Goal: Obtain resource: Download file/media

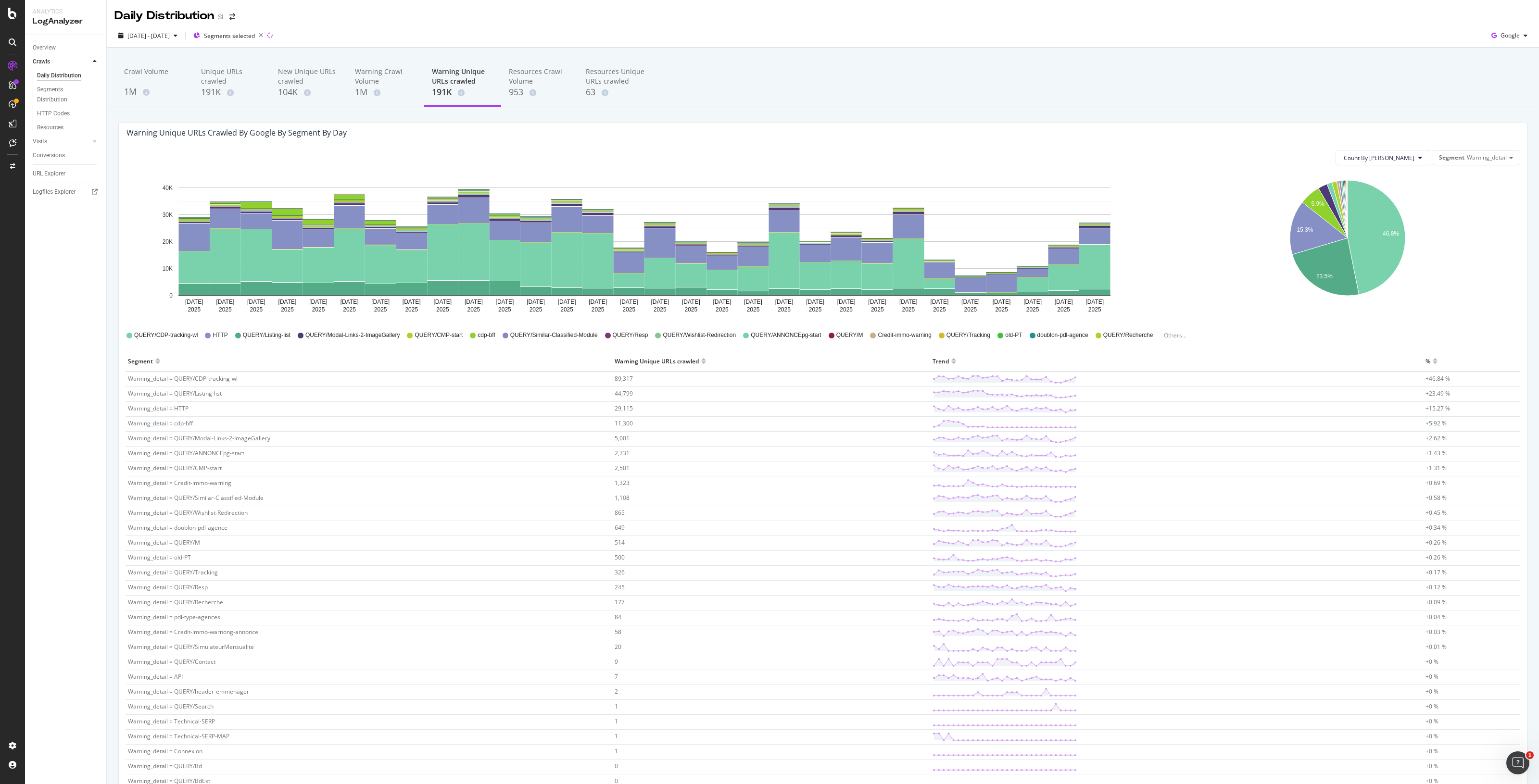
scroll to position [85, 0]
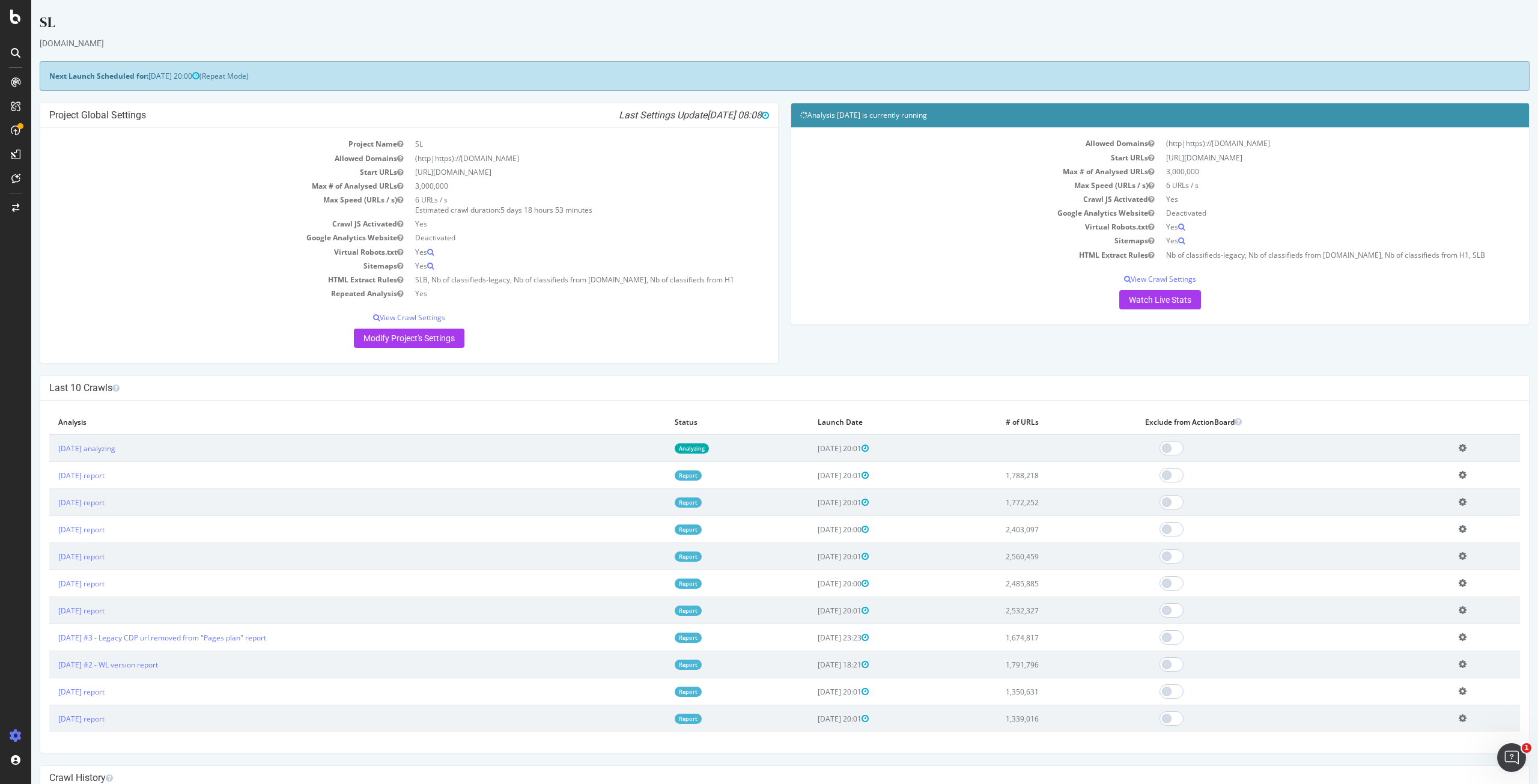
drag, startPoint x: 1739, startPoint y: 19, endPoint x: 1009, endPoint y: 25, distance: 730.0
click at [1009, 25] on div "SL" at bounding box center [784, 25] width 1489 height 25
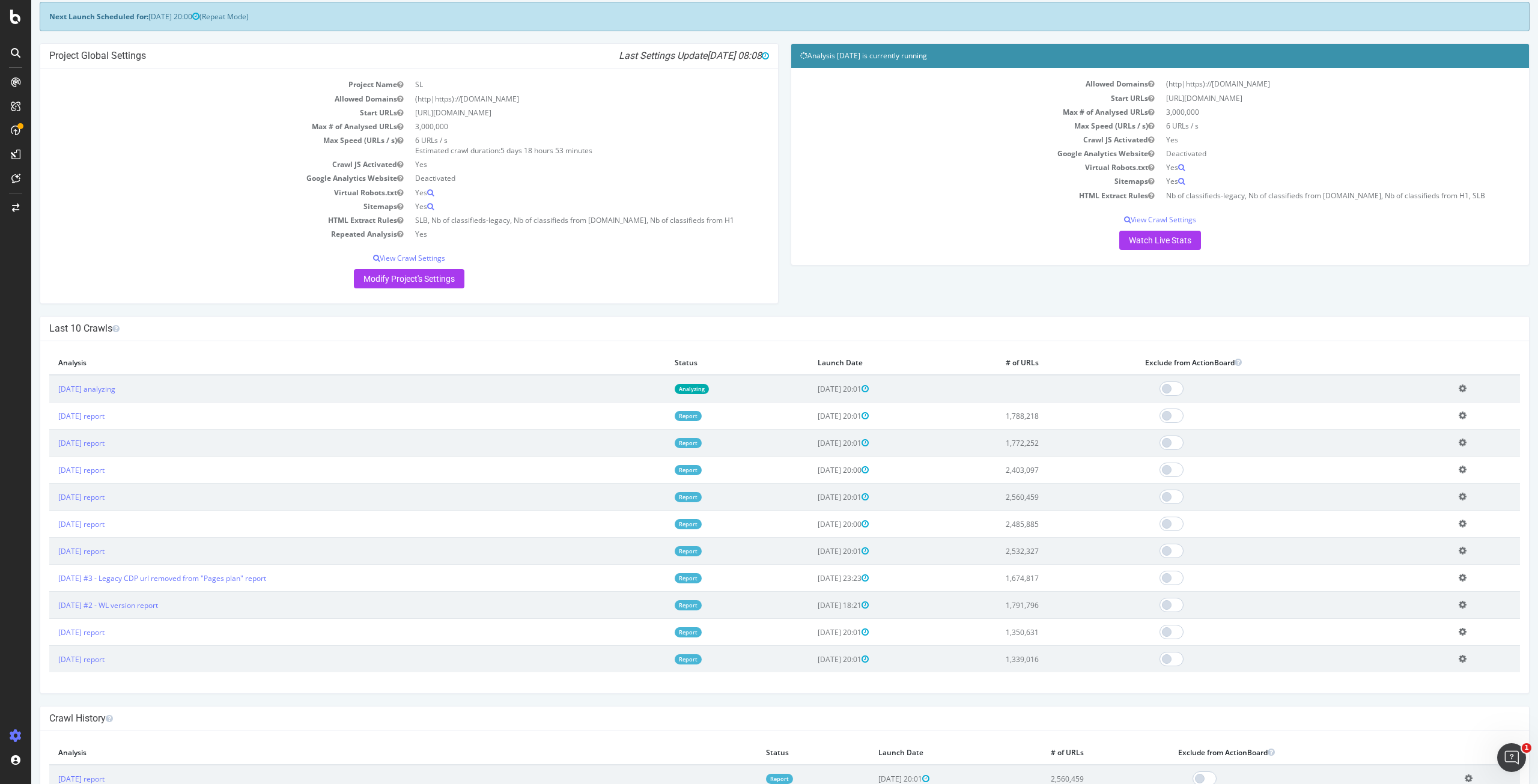
scroll to position [60, 0]
click at [104, 414] on link "[DATE] report" at bounding box center [81, 415] width 46 height 10
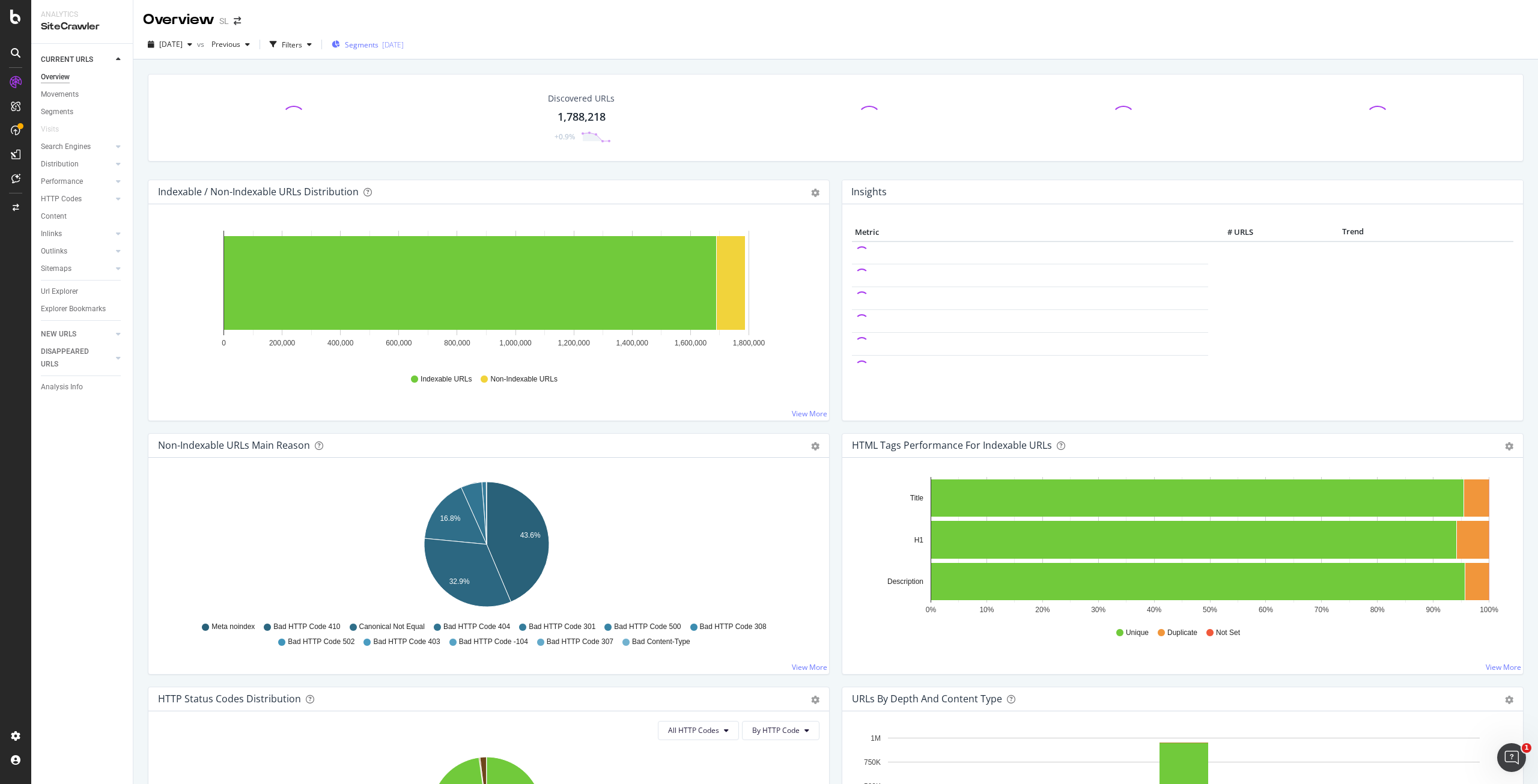
click at [378, 43] on span "Segments" at bounding box center [361, 45] width 34 height 10
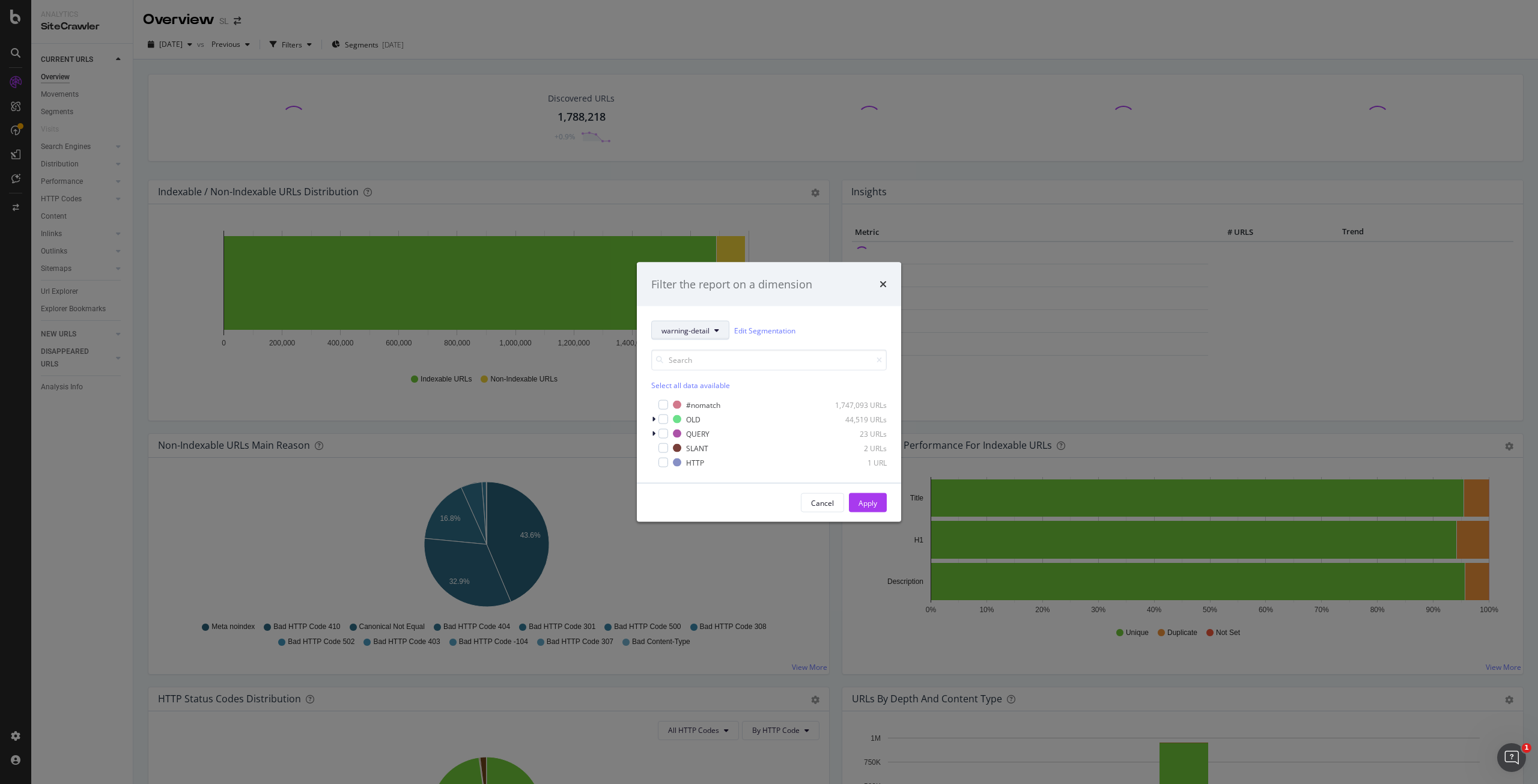
click at [695, 326] on span "warning-detail" at bounding box center [685, 330] width 48 height 10
click at [704, 371] on span "pagetype" at bounding box center [703, 373] width 84 height 10
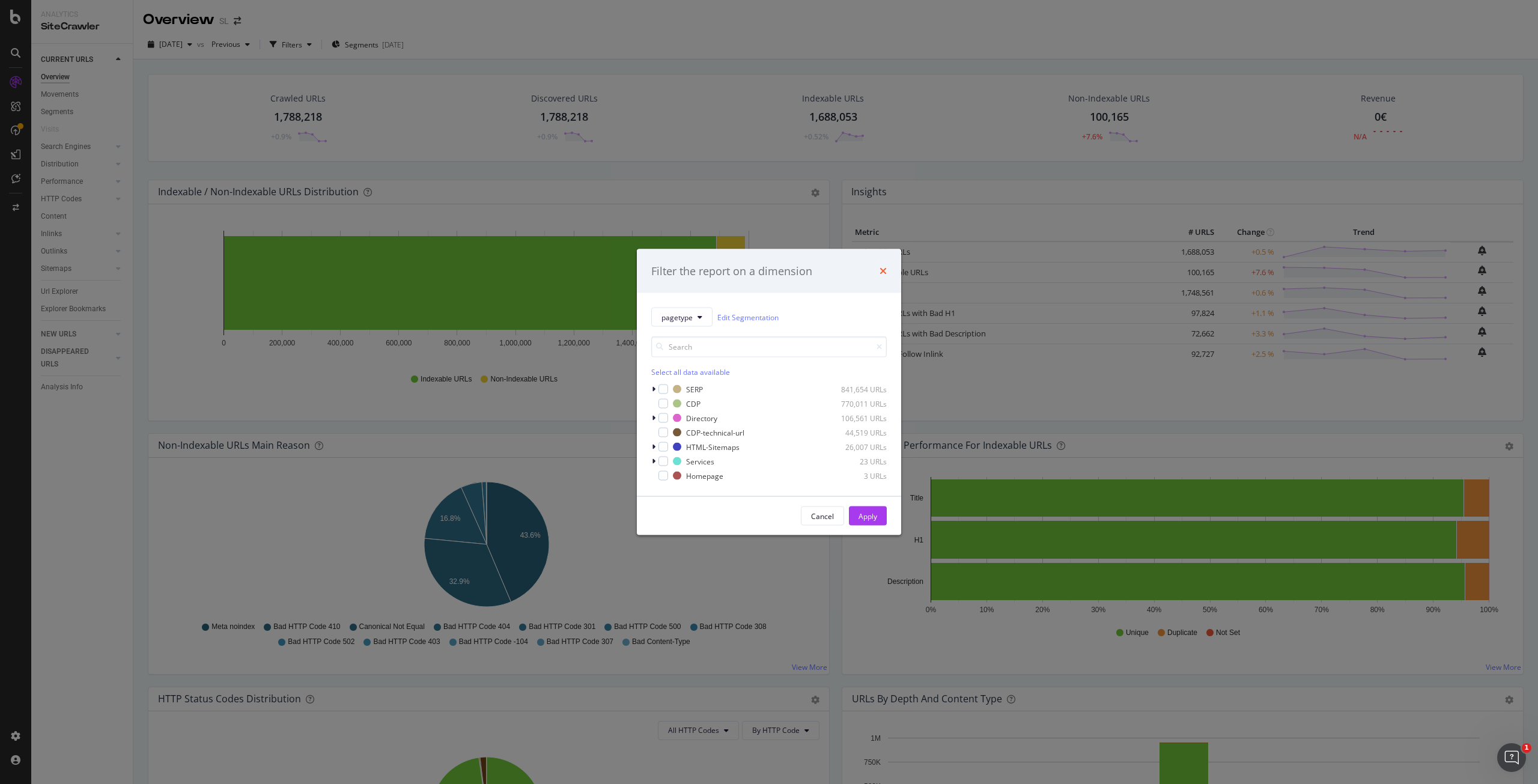
click at [884, 267] on icon "times" at bounding box center [884, 271] width 7 height 10
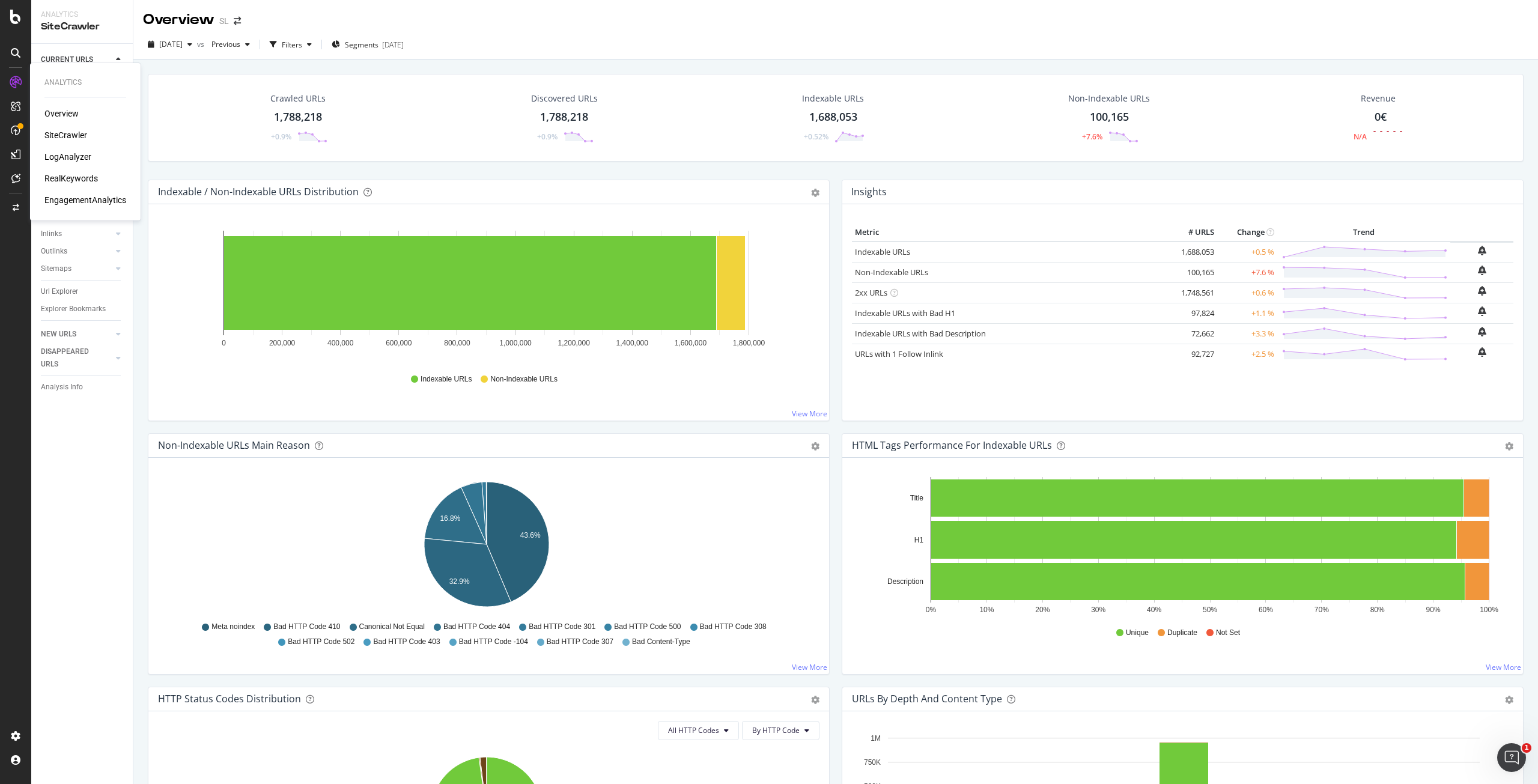
click at [61, 150] on div "Overview SiteCrawler LogAnalyzer RealKeywords EngagementAnalytics" at bounding box center [85, 157] width 81 height 98
click at [60, 157] on div "LogAnalyzer" at bounding box center [68, 157] width 47 height 12
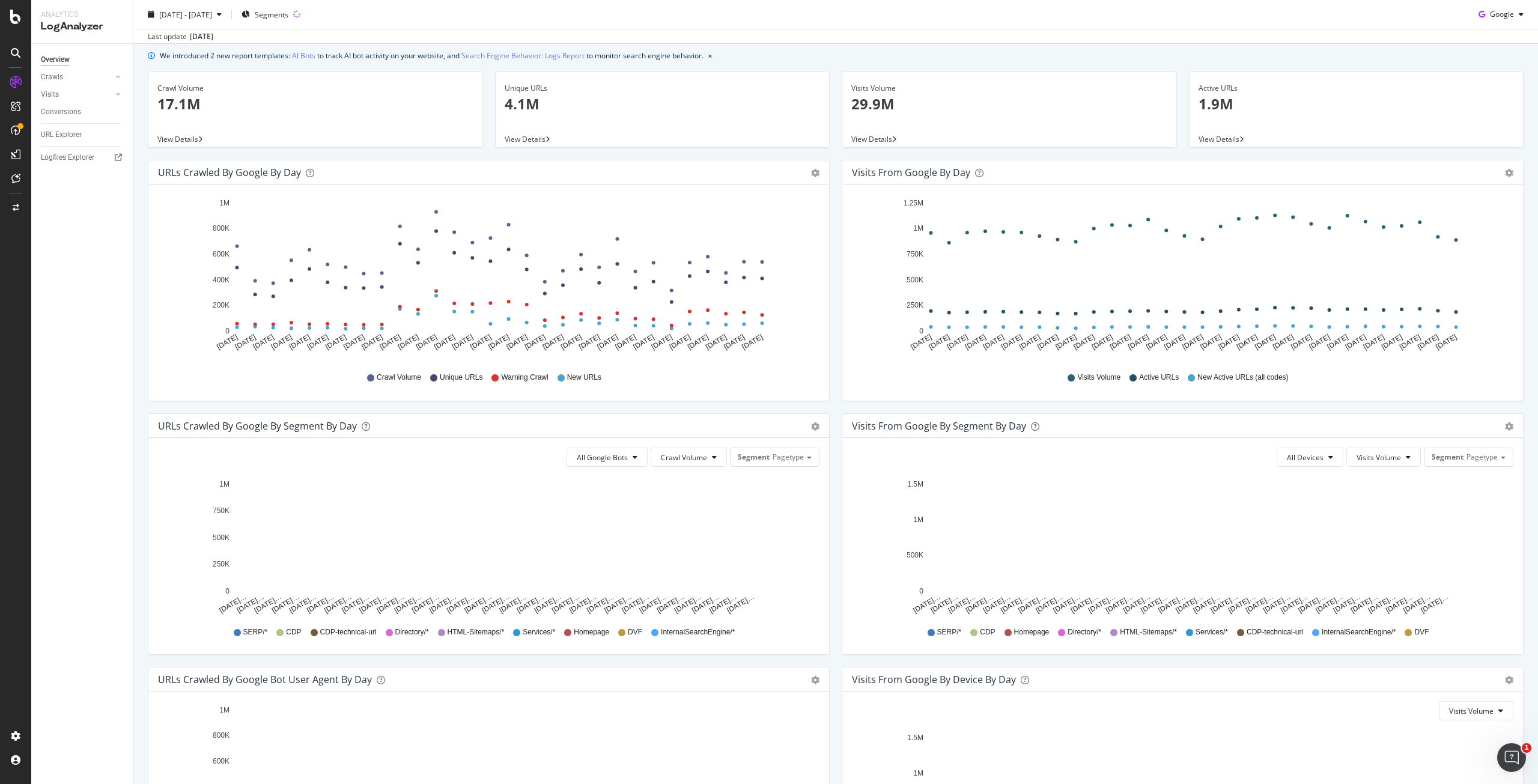
scroll to position [60, 0]
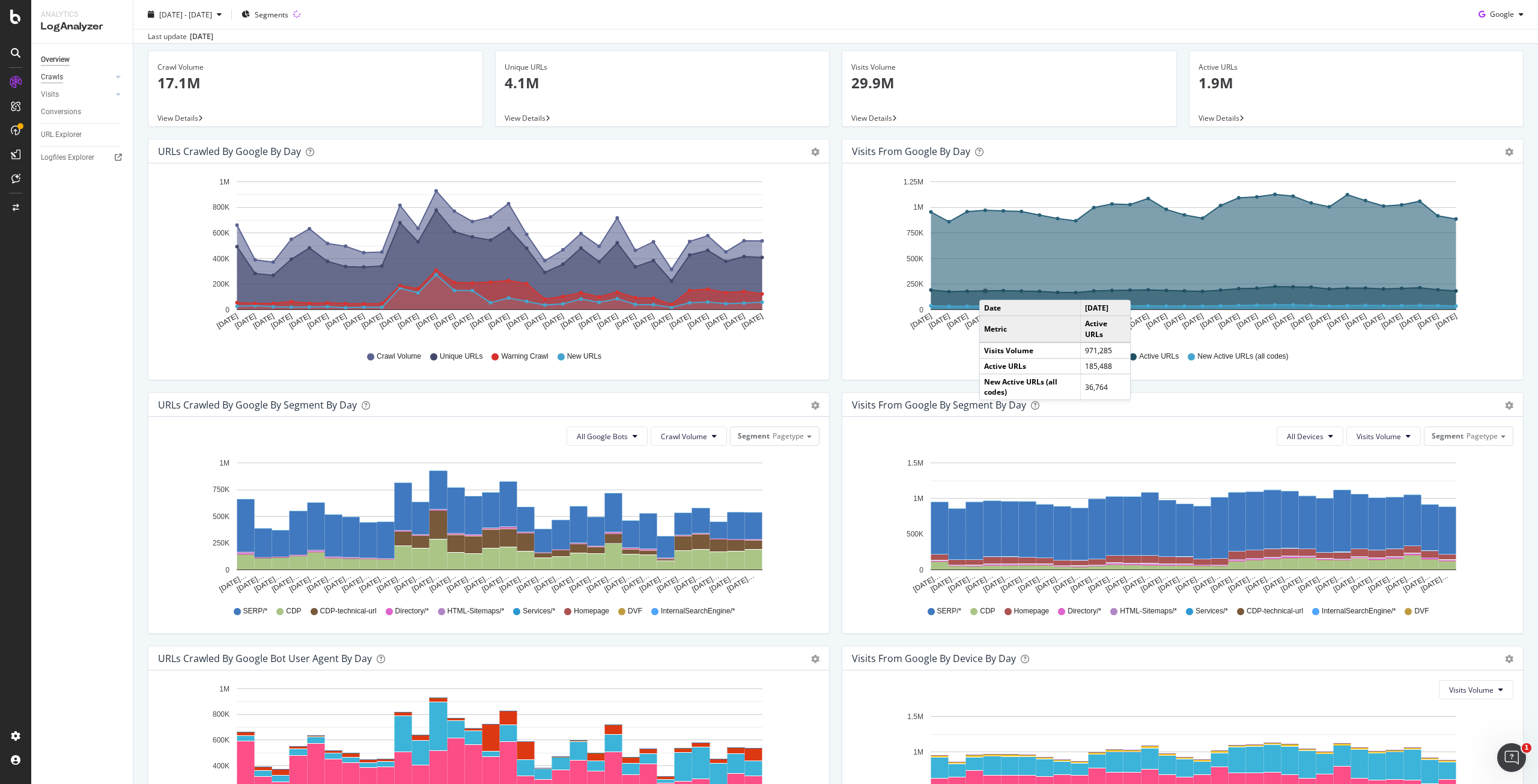
click at [51, 80] on div "Crawls" at bounding box center [52, 77] width 22 height 13
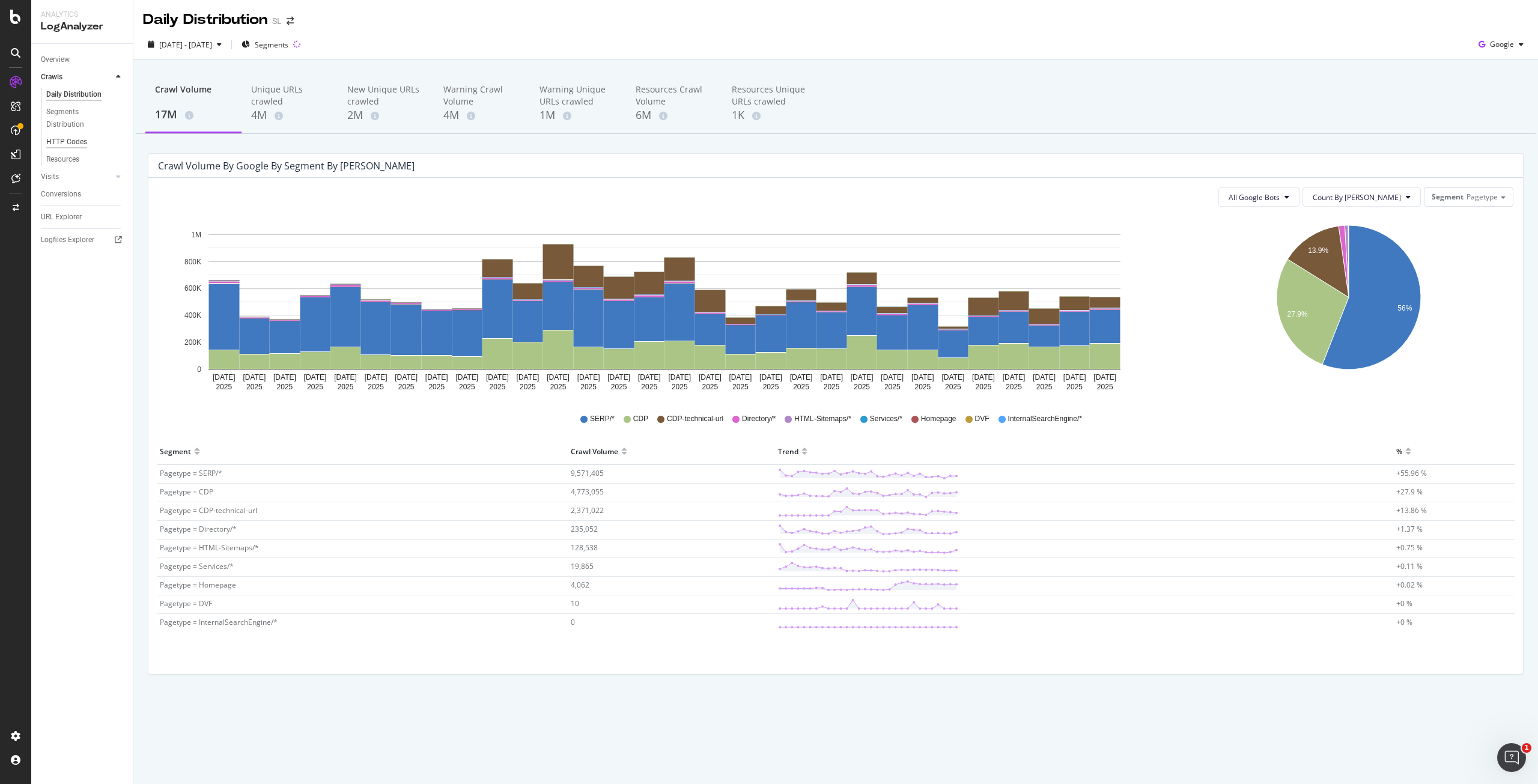
click at [66, 142] on div "HTTP Codes" at bounding box center [66, 142] width 41 height 13
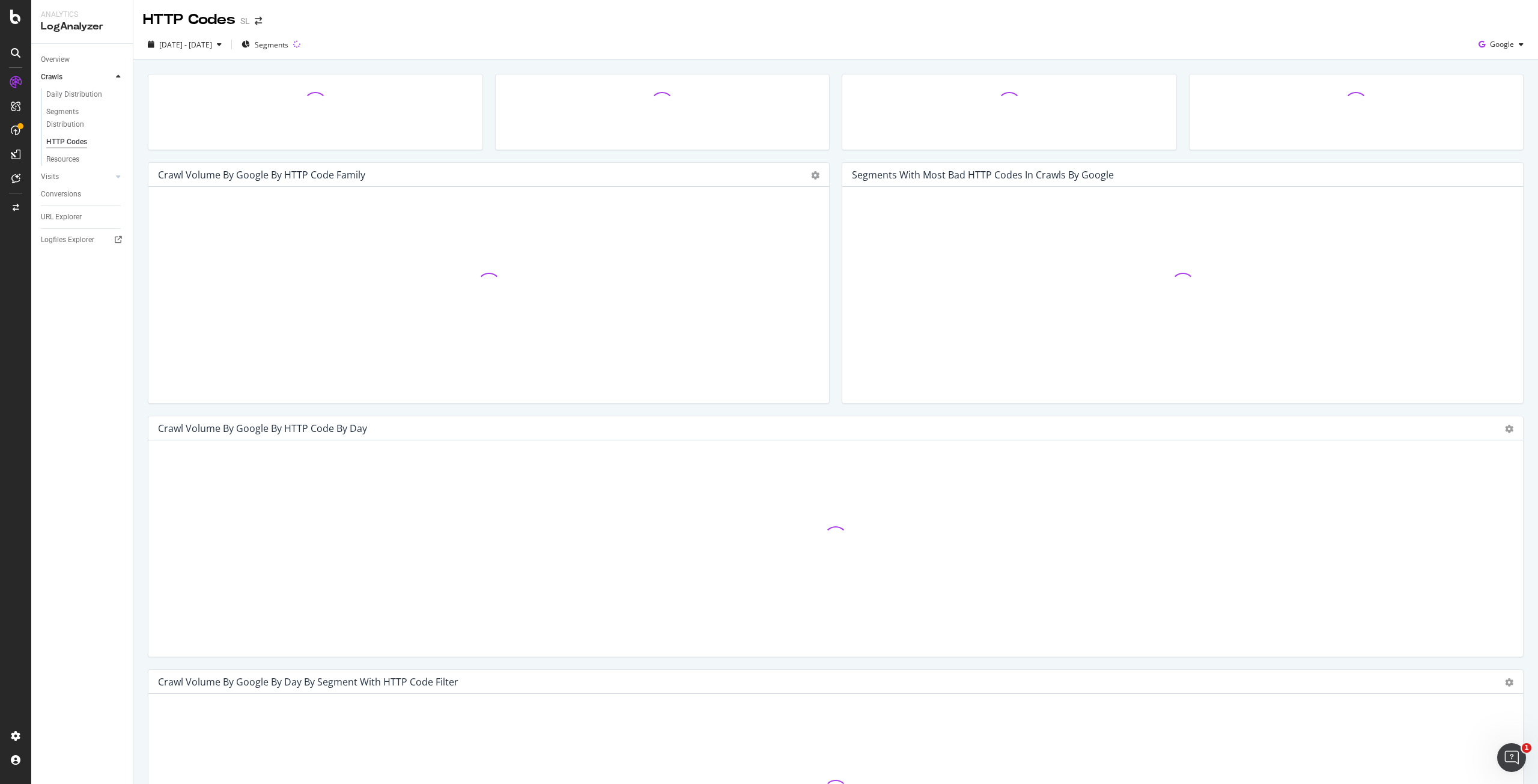
scroll to position [60, 0]
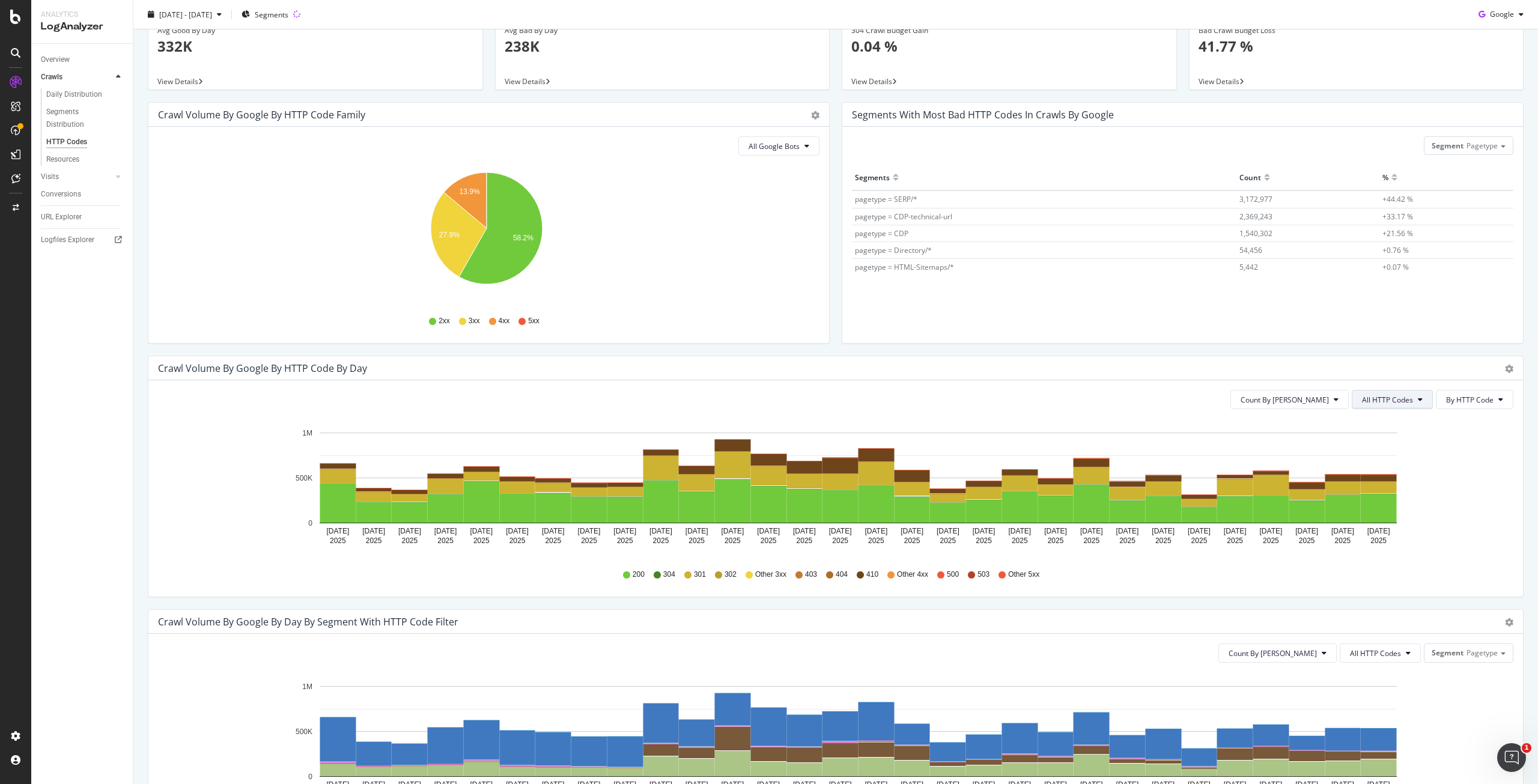
click at [1381, 403] on span "All HTTP Codes" at bounding box center [1387, 400] width 51 height 10
click at [1382, 470] on span "Bad HTTP Codes" at bounding box center [1384, 468] width 60 height 10
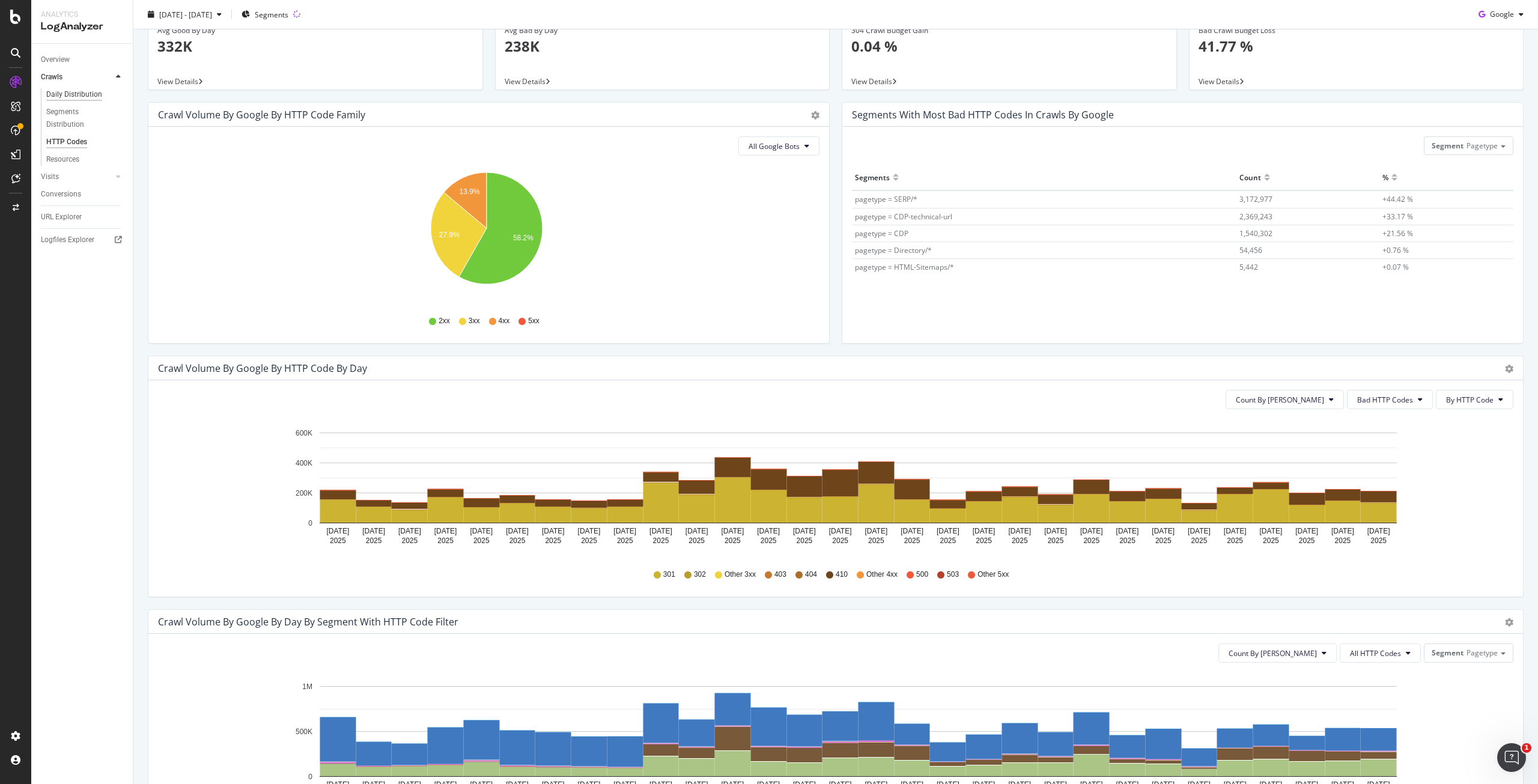
drag, startPoint x: 75, startPoint y: 94, endPoint x: 84, endPoint y: 98, distance: 9.8
click at [75, 94] on div "Daily Distribution" at bounding box center [74, 94] width 56 height 13
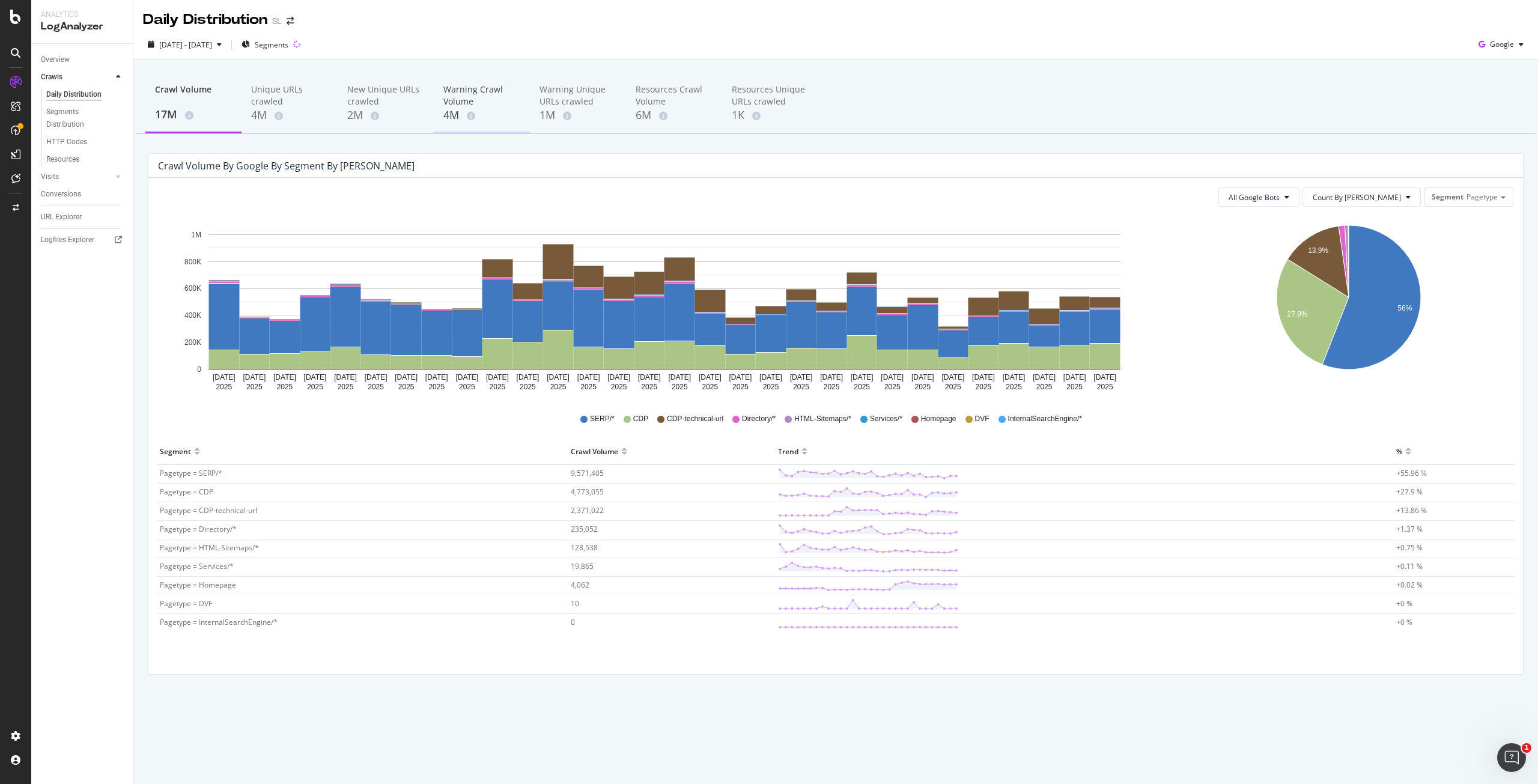
click at [457, 104] on div "Warning Crawl Volume" at bounding box center [481, 95] width 77 height 24
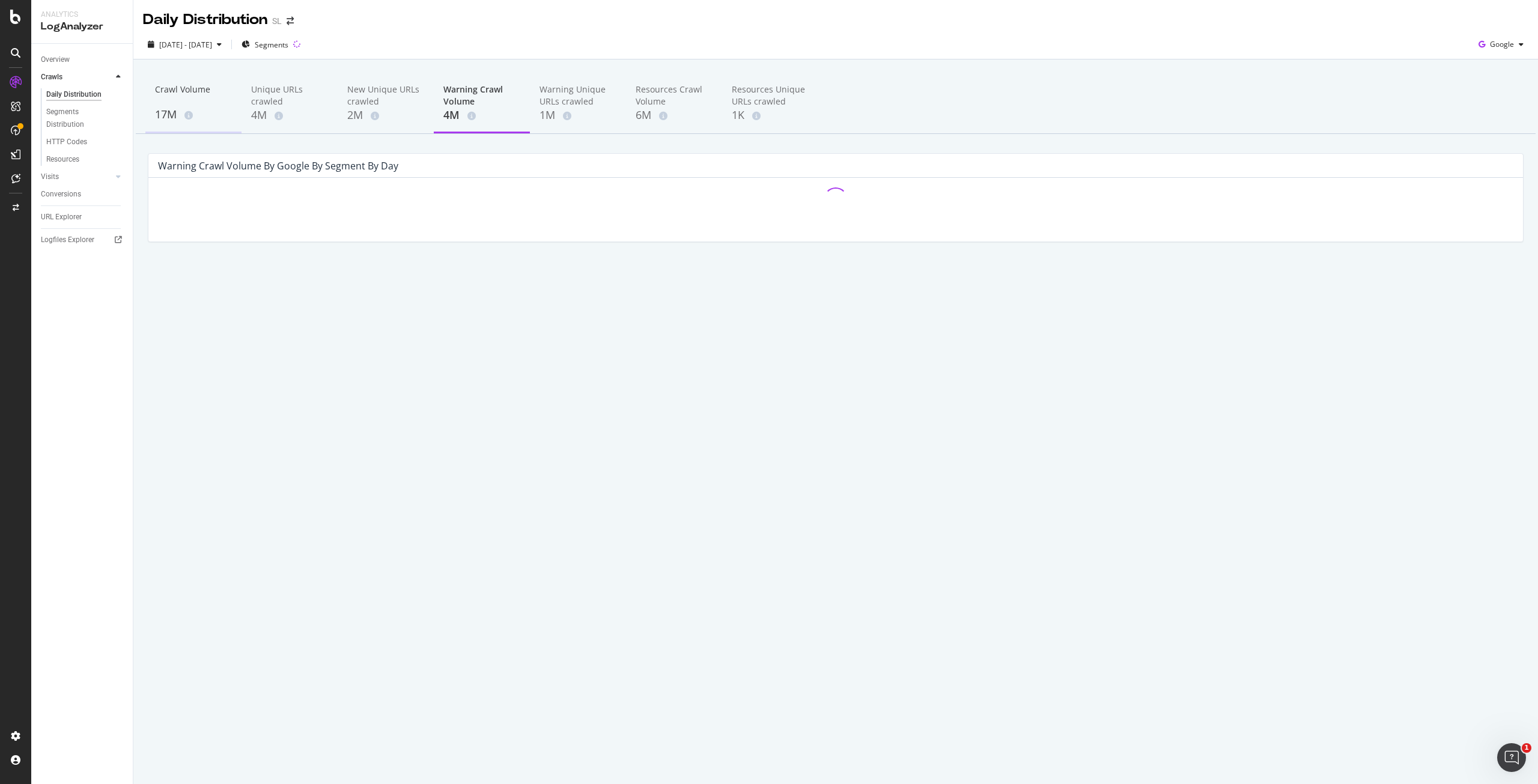
click at [218, 101] on div "Crawl Volume" at bounding box center [193, 95] width 77 height 23
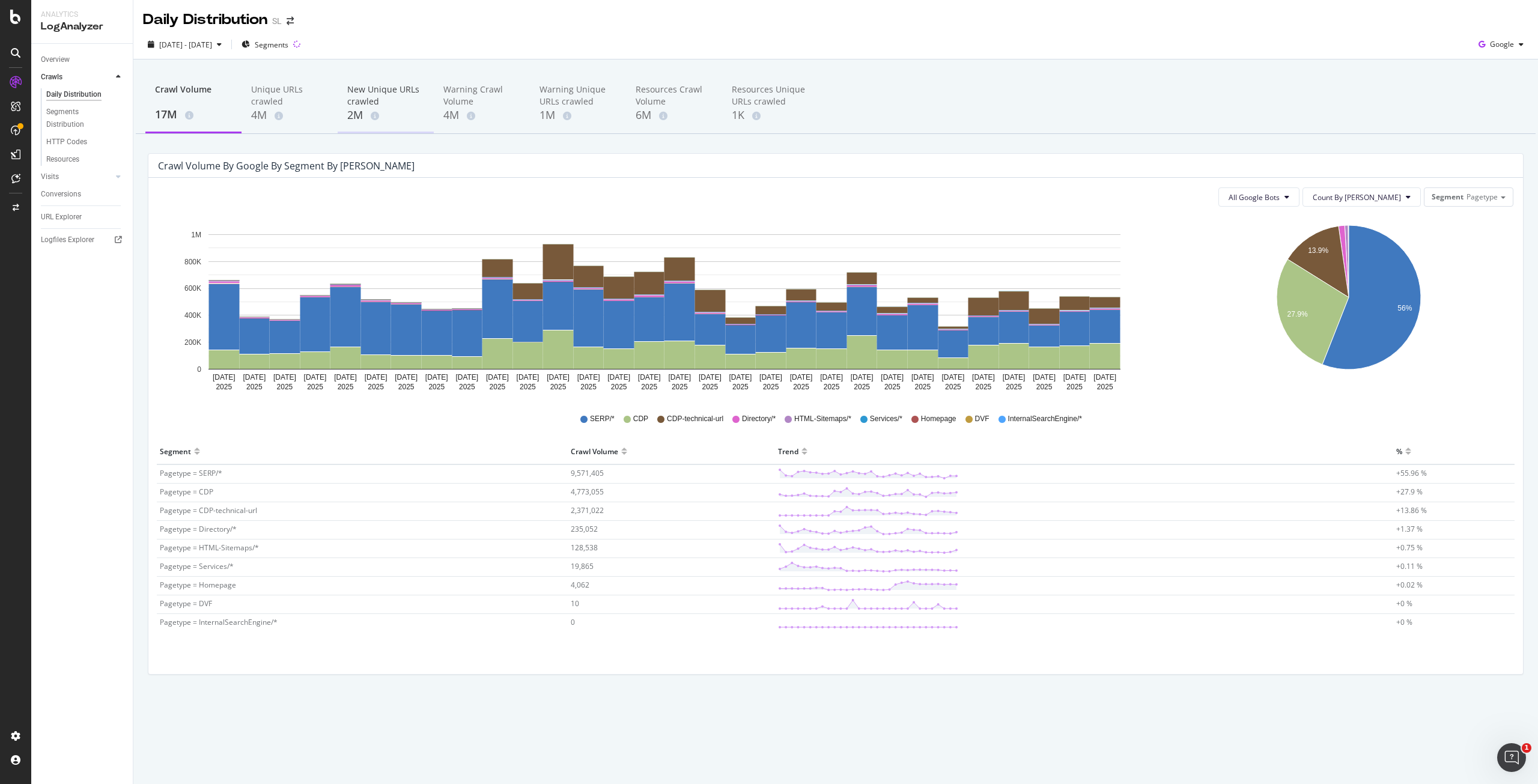
click at [354, 107] on div "2M" at bounding box center [385, 115] width 77 height 16
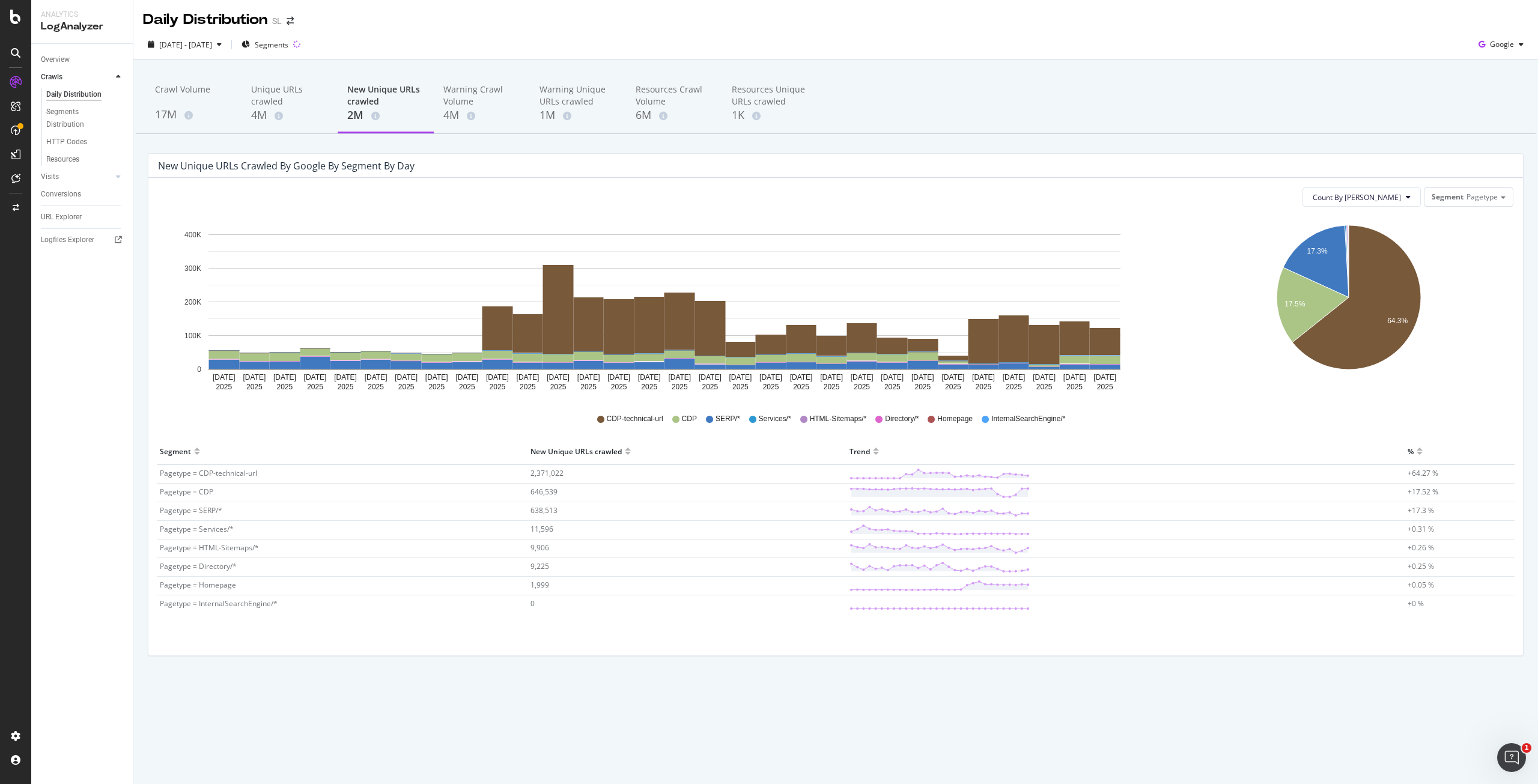
click at [1225, 288] on icon "17.3% 17.5% 64.3%" at bounding box center [1348, 307] width 330 height 181
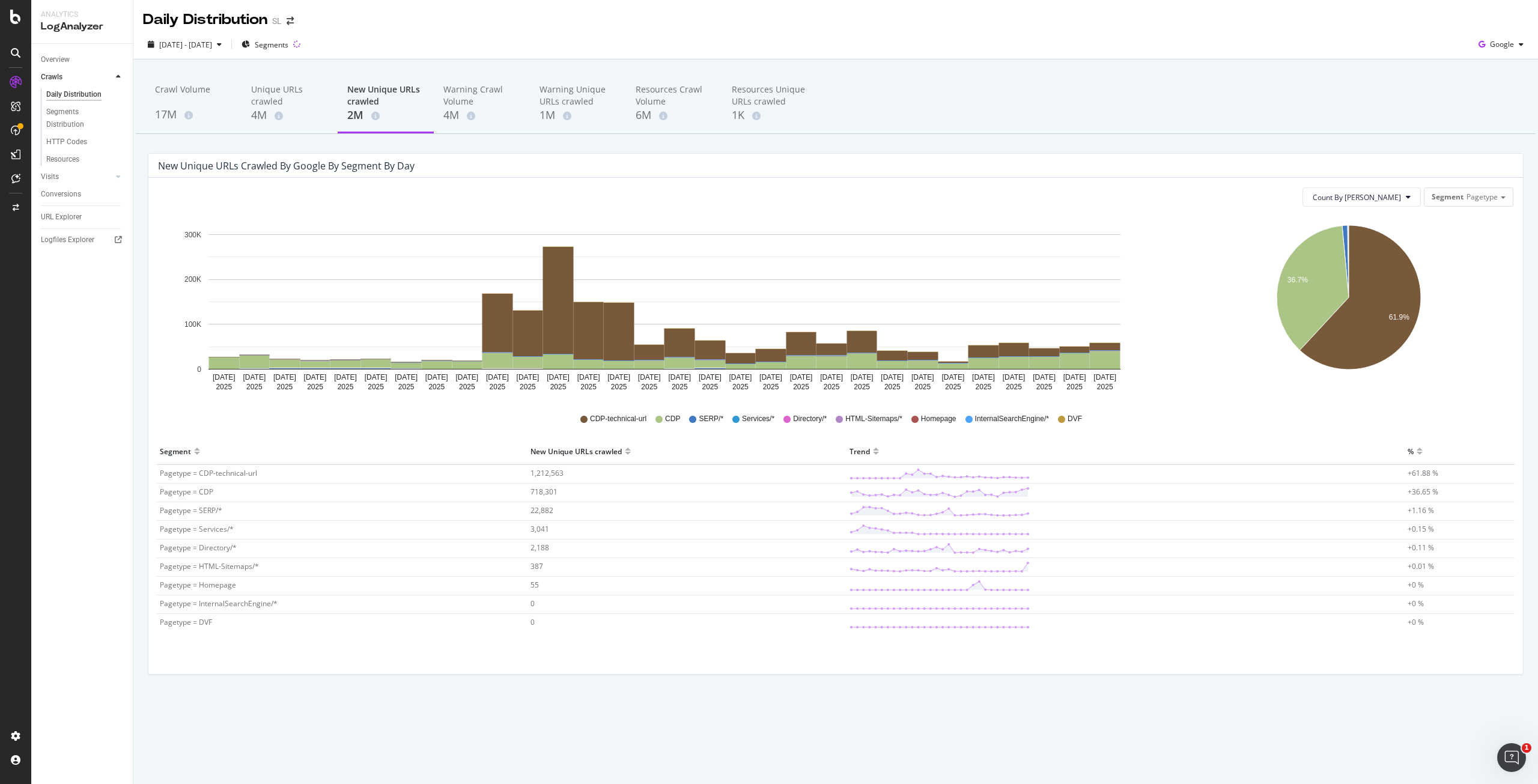
click at [1028, 101] on div "Crawl Volume 17M Unique URLs crawled 4M New Unique URLs crawled 2M Warning Craw…" at bounding box center [836, 104] width 1400 height 60
click at [200, 97] on div "Crawl Volume" at bounding box center [193, 95] width 77 height 23
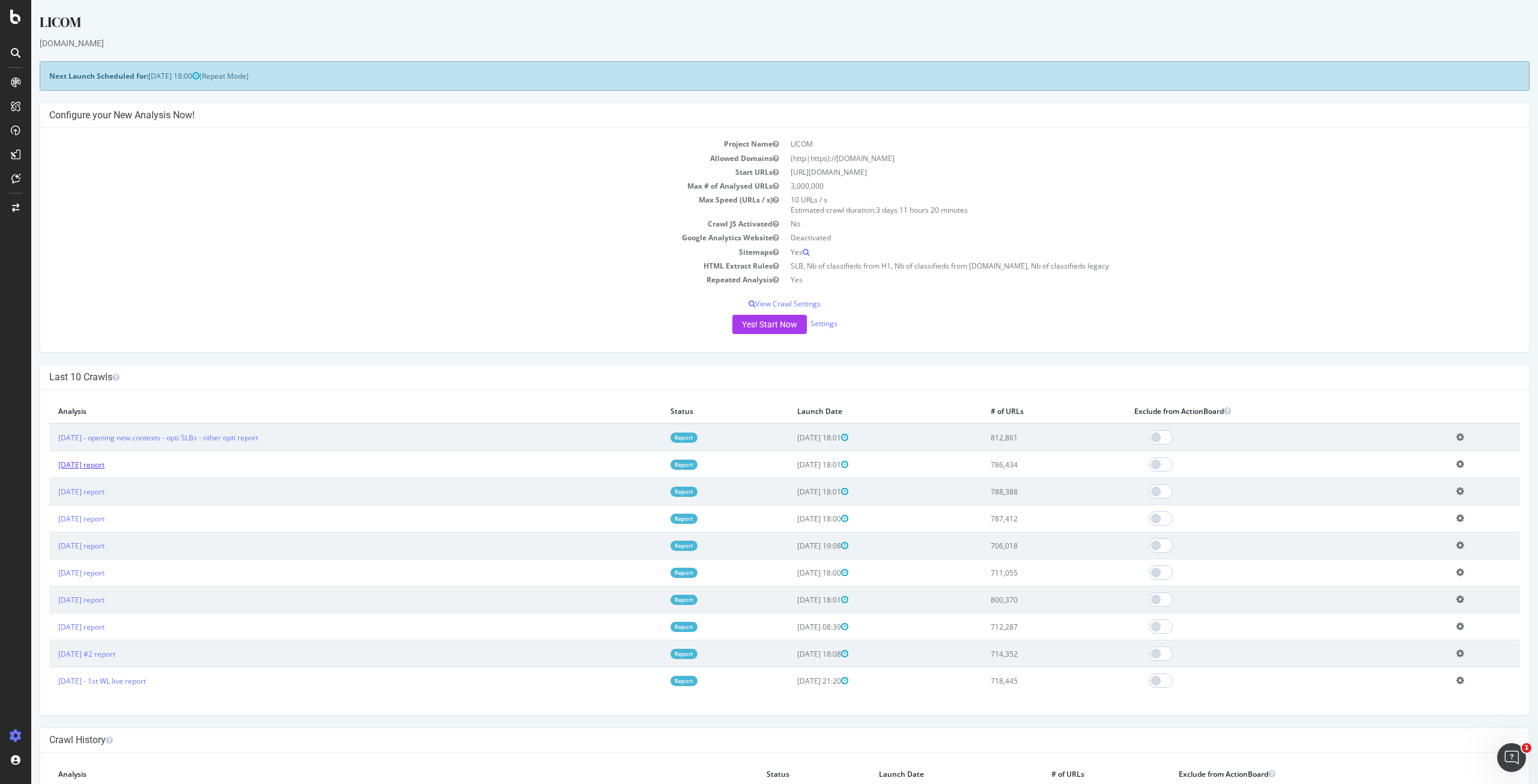
click at [103, 466] on link "[DATE] report" at bounding box center [81, 465] width 46 height 10
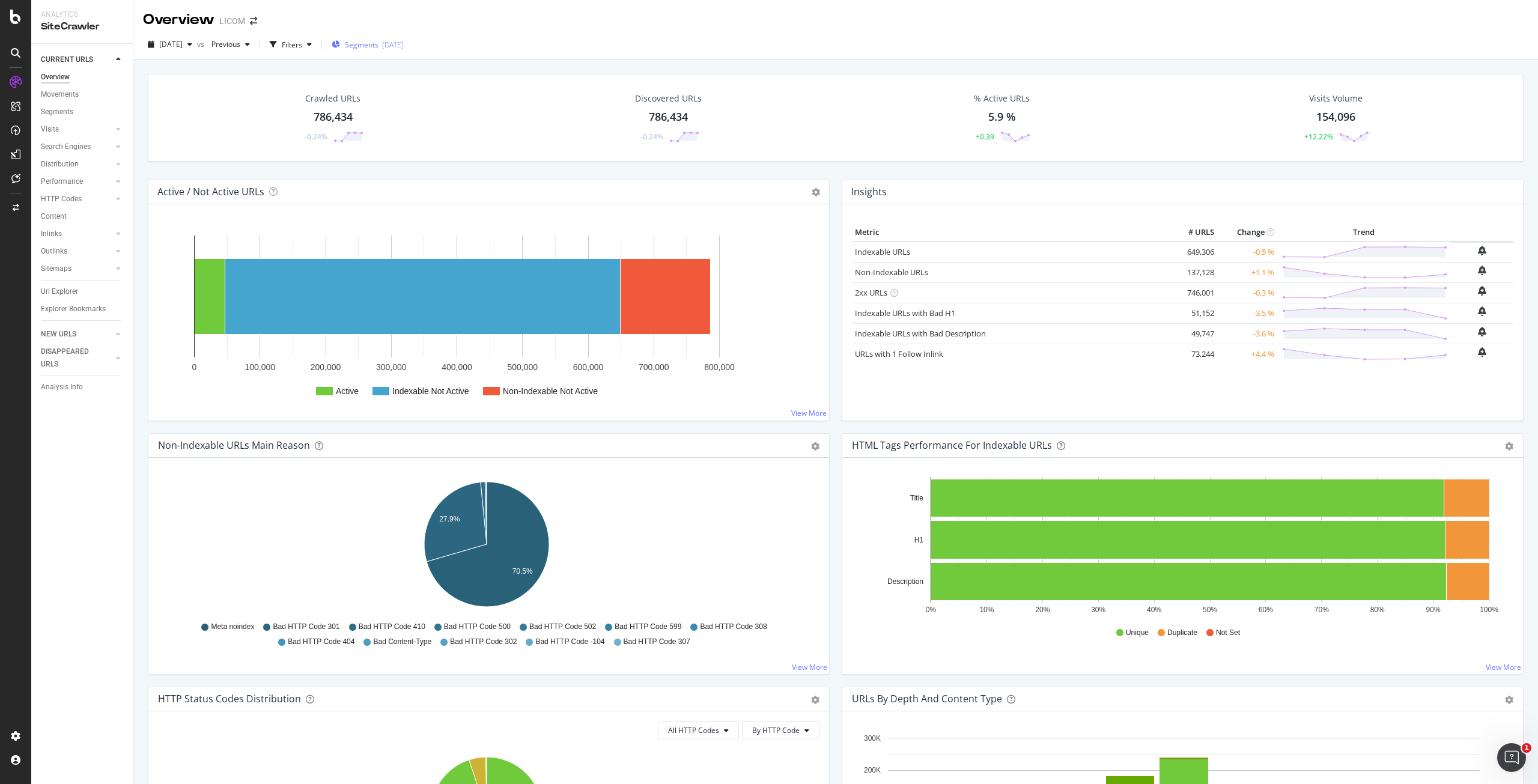
click at [376, 48] on span "Segments" at bounding box center [361, 45] width 34 height 10
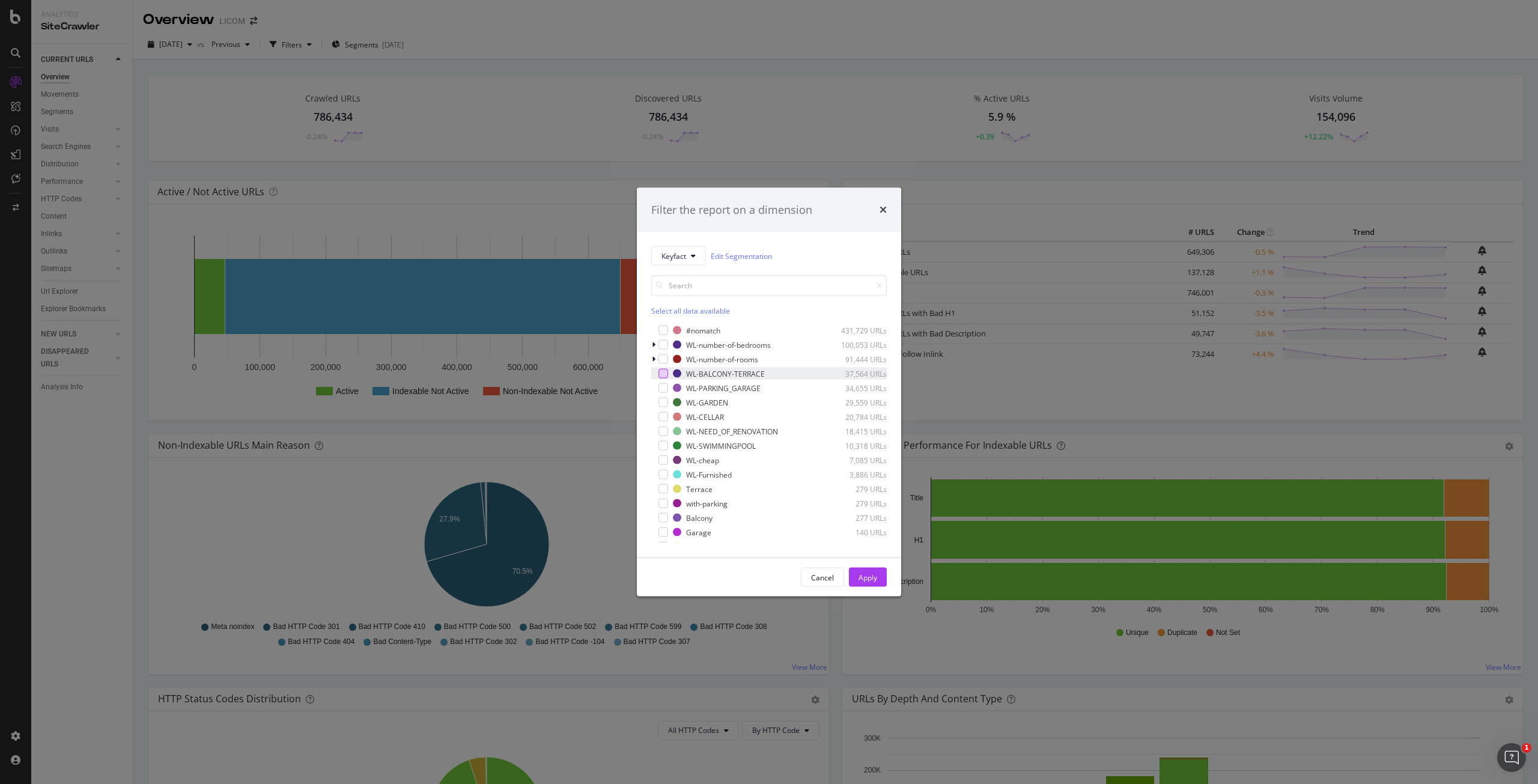
click at [666, 374] on div "modal" at bounding box center [663, 373] width 10 height 10
click at [873, 576] on div "Apply" at bounding box center [867, 577] width 19 height 10
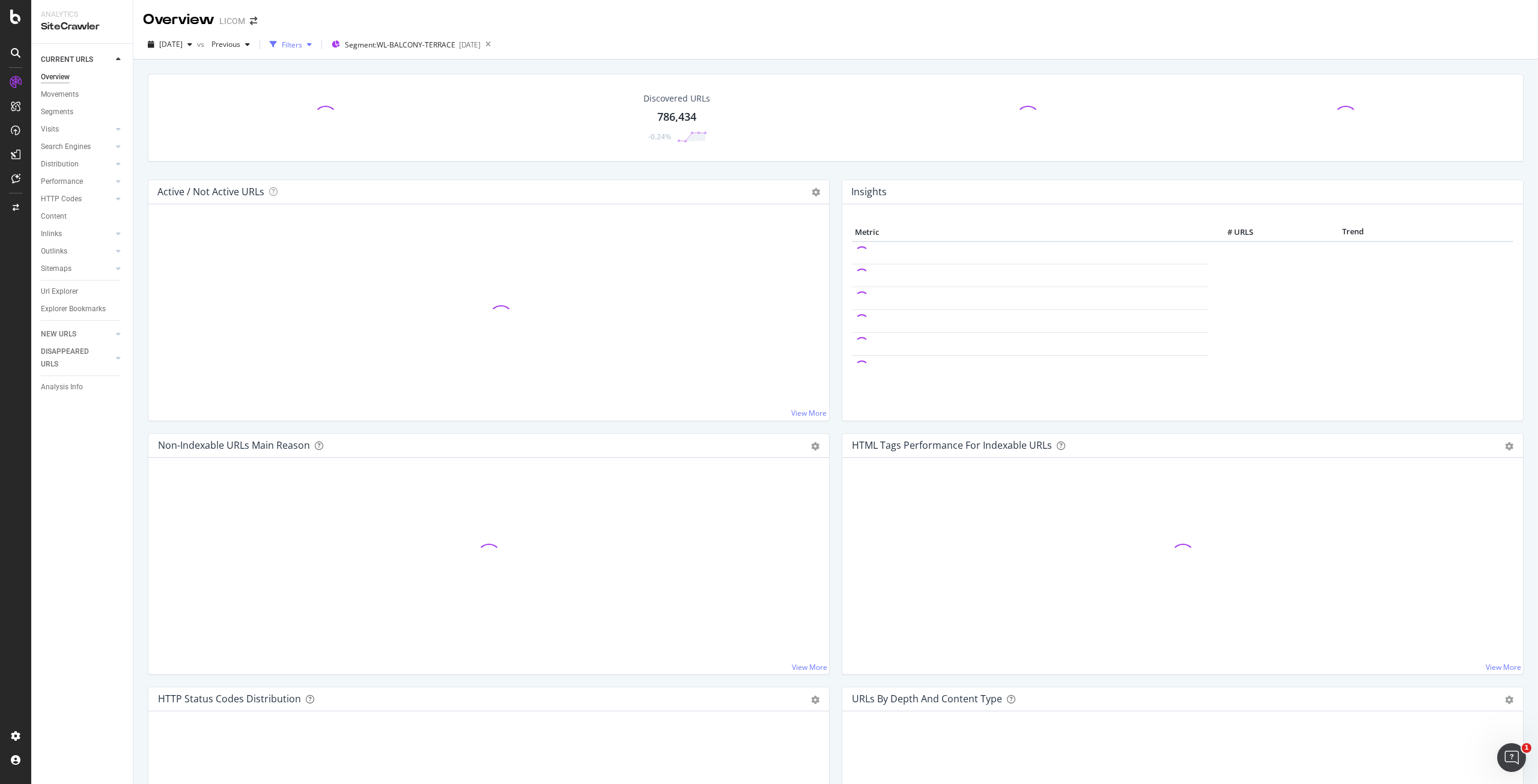
click at [302, 47] on div "Filters" at bounding box center [292, 45] width 20 height 10
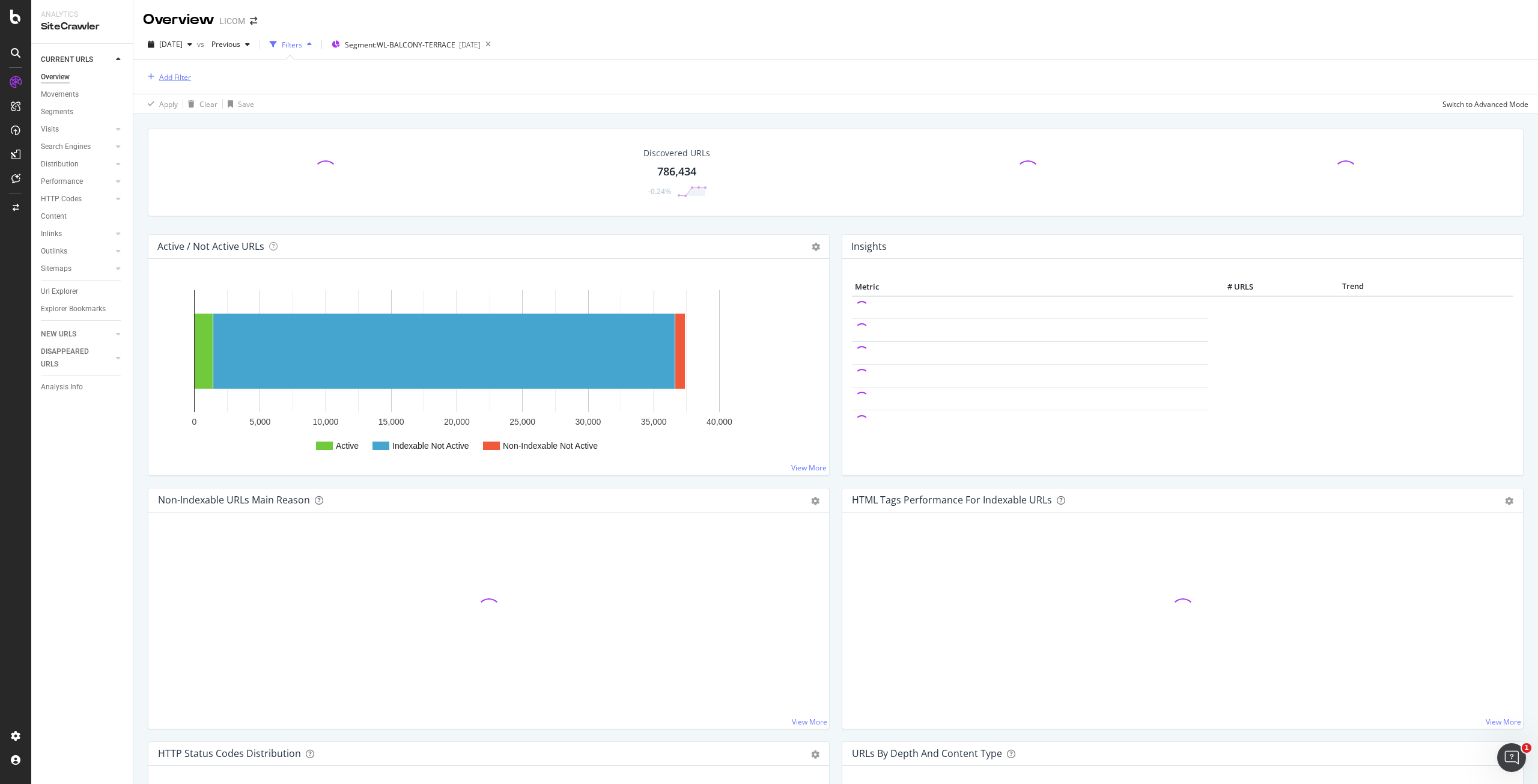
click at [174, 78] on div "Add Filter" at bounding box center [175, 78] width 32 height 10
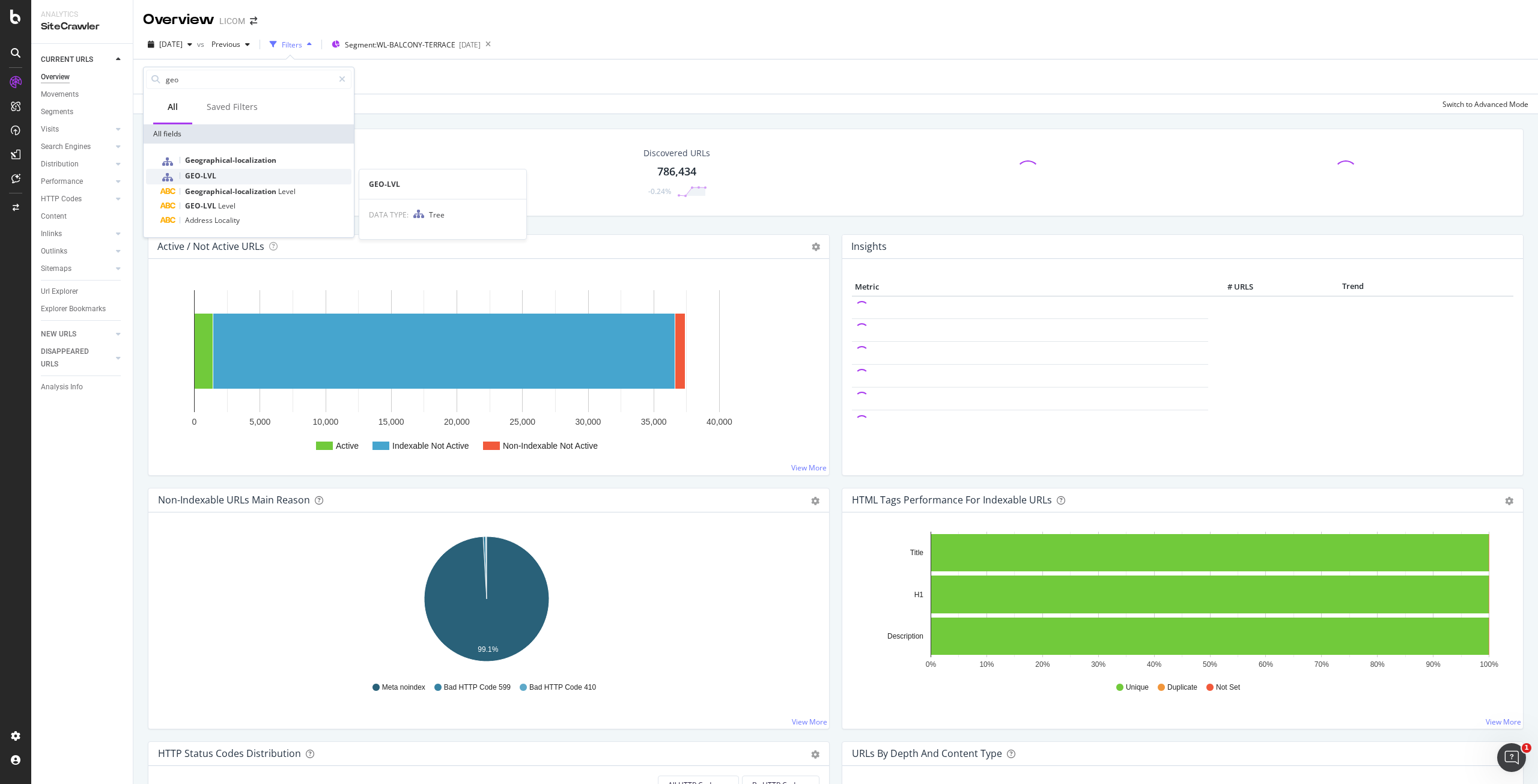
type input "geo"
click at [210, 181] on span "GEO-LVL" at bounding box center [201, 176] width 31 height 10
click at [189, 147] on div at bounding box center [219, 148] width 131 height 19
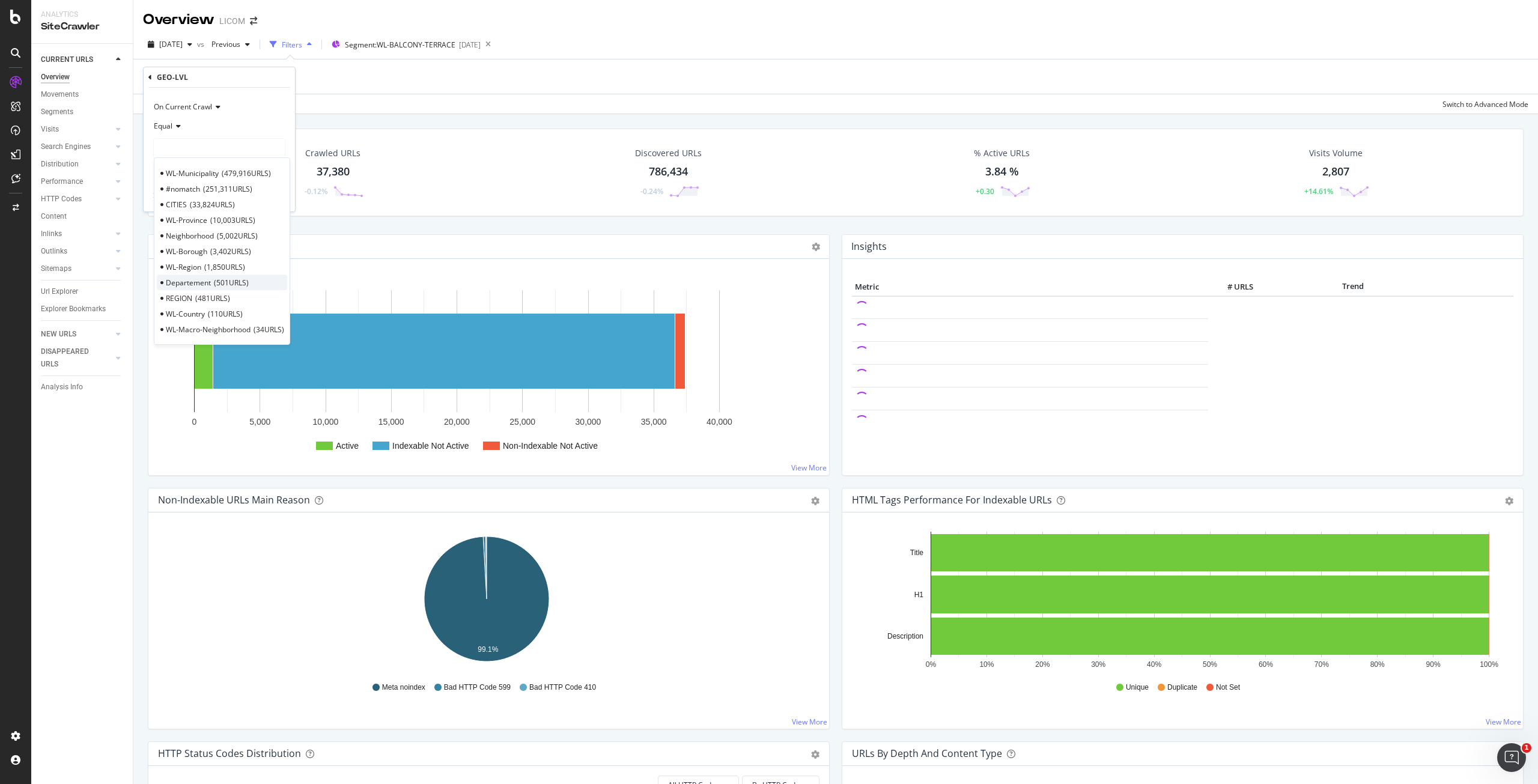
click at [198, 281] on span "Departement" at bounding box center [188, 283] width 45 height 10
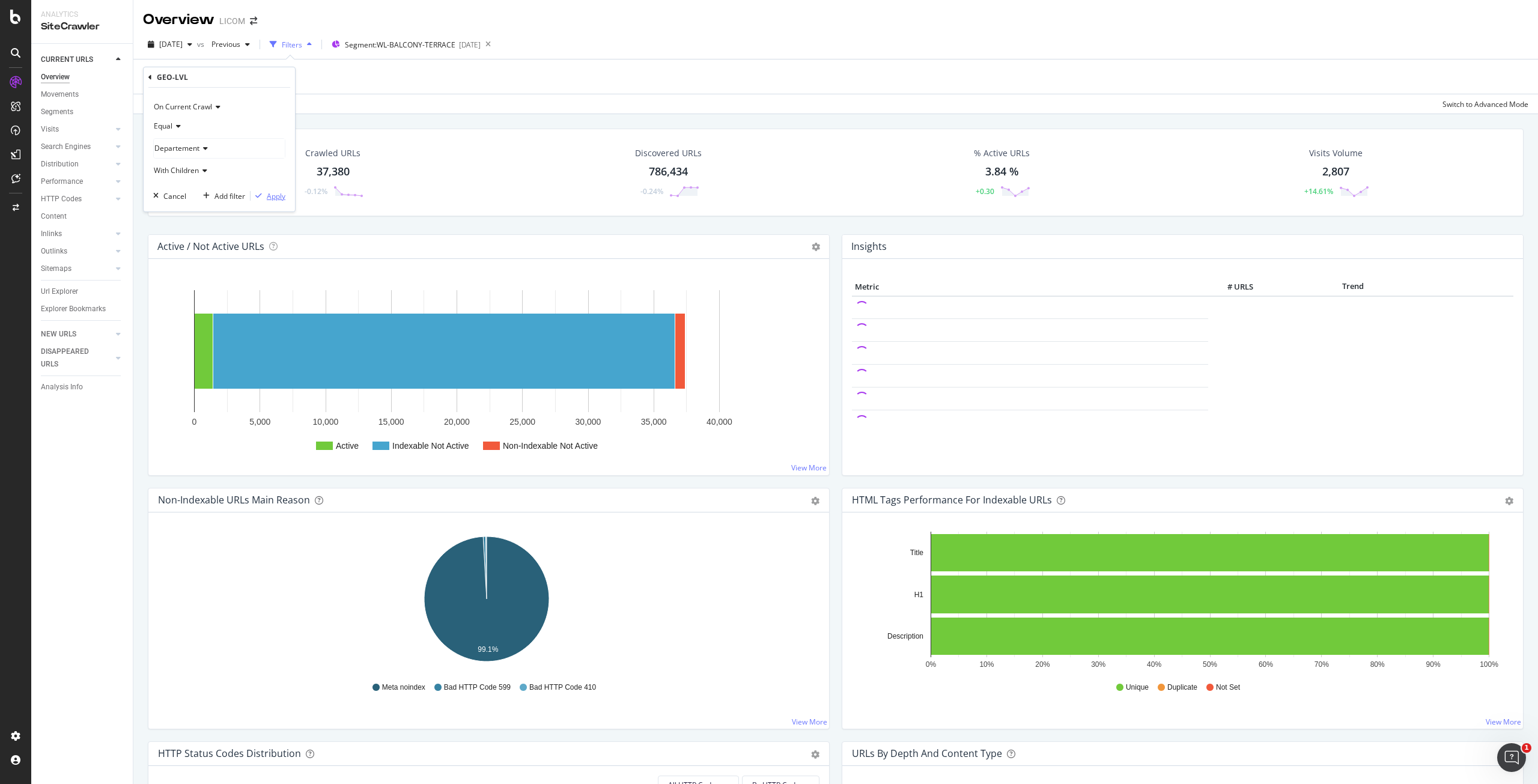
click at [266, 200] on div "Apply" at bounding box center [275, 196] width 19 height 10
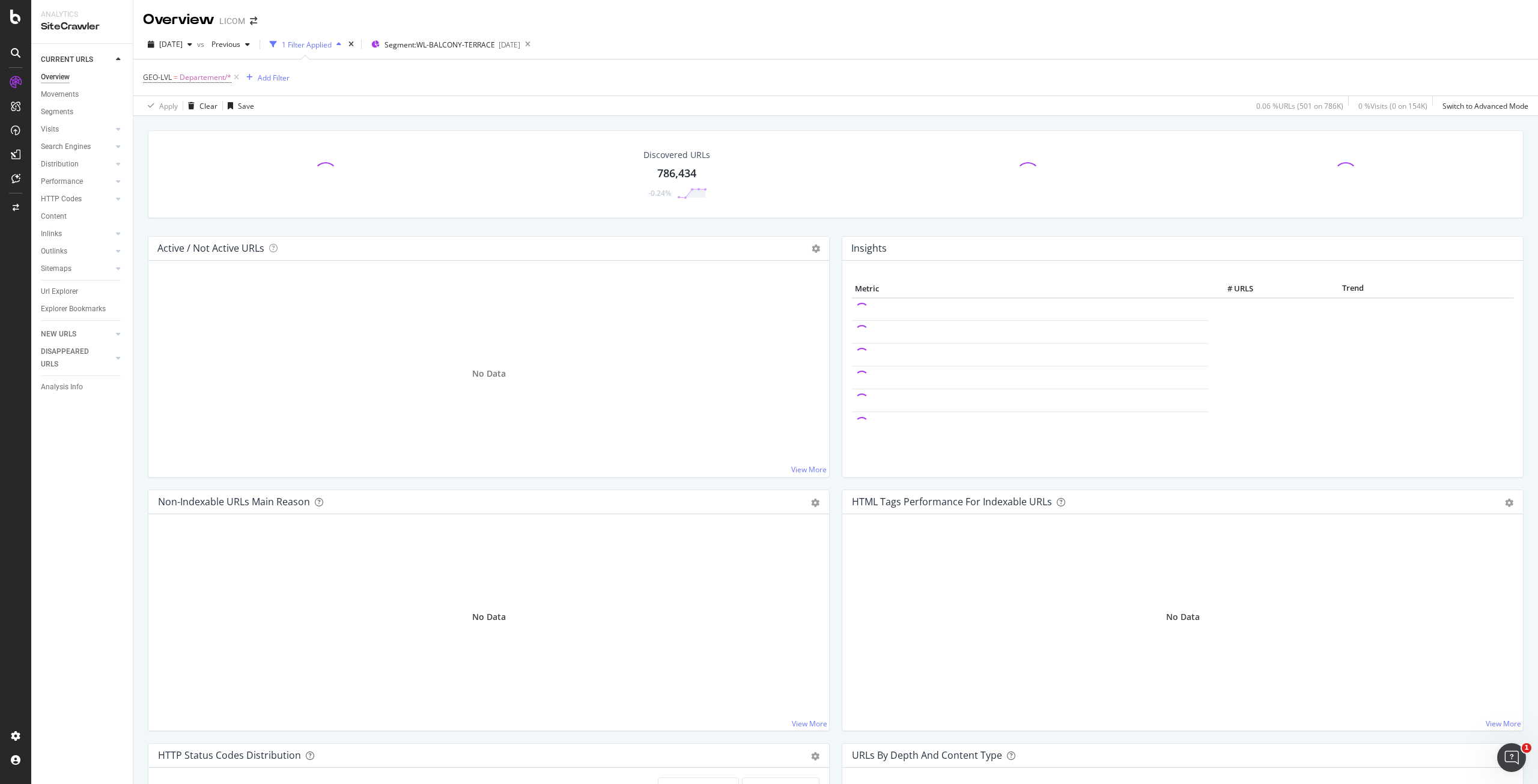
drag, startPoint x: 60, startPoint y: 291, endPoint x: 387, endPoint y: 323, distance: 328.6
click at [60, 291] on div "Url Explorer" at bounding box center [60, 291] width 37 height 13
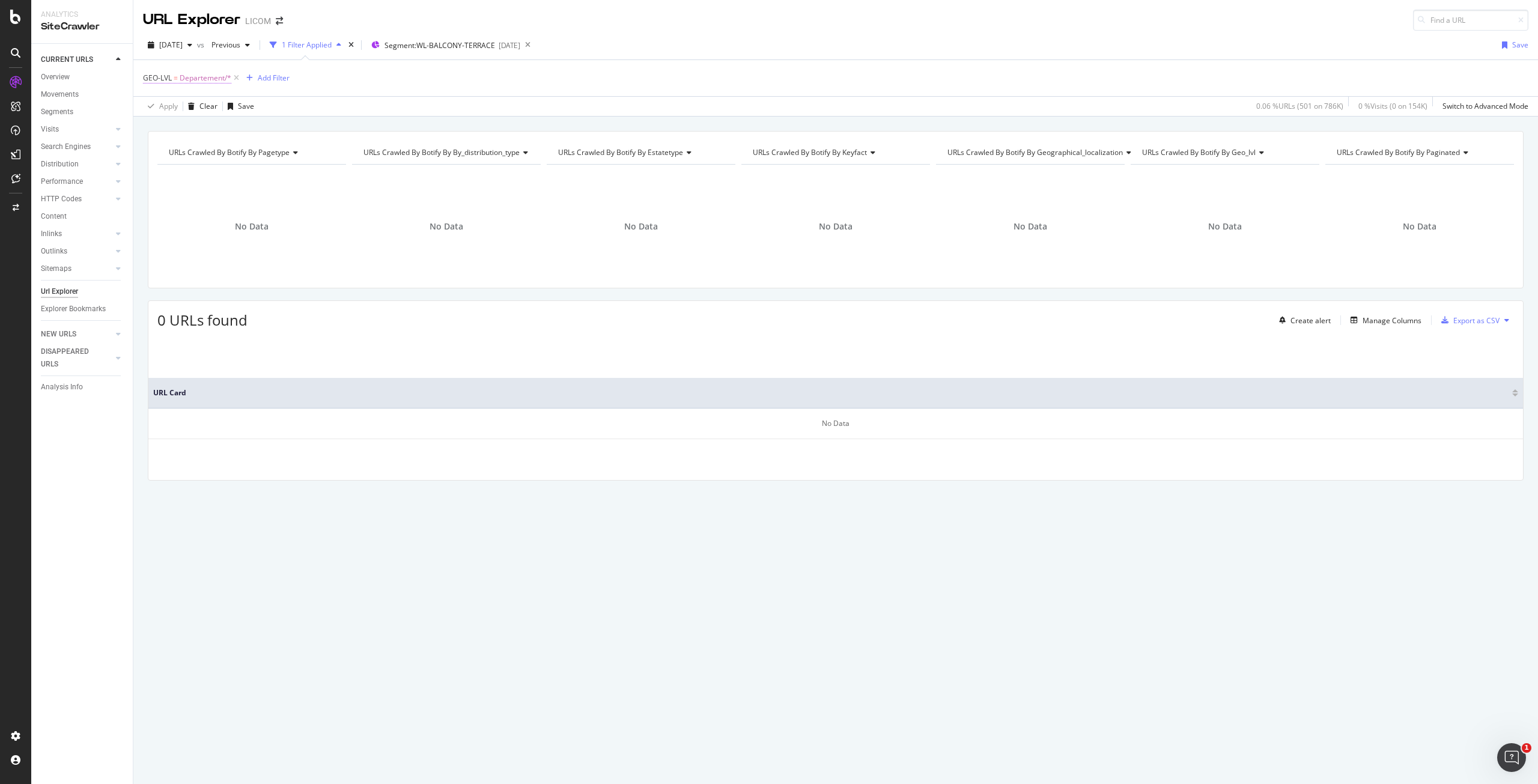
click at [193, 78] on span "Departement/*" at bounding box center [205, 78] width 51 height 17
click at [184, 148] on span "Departement" at bounding box center [177, 148] width 45 height 10
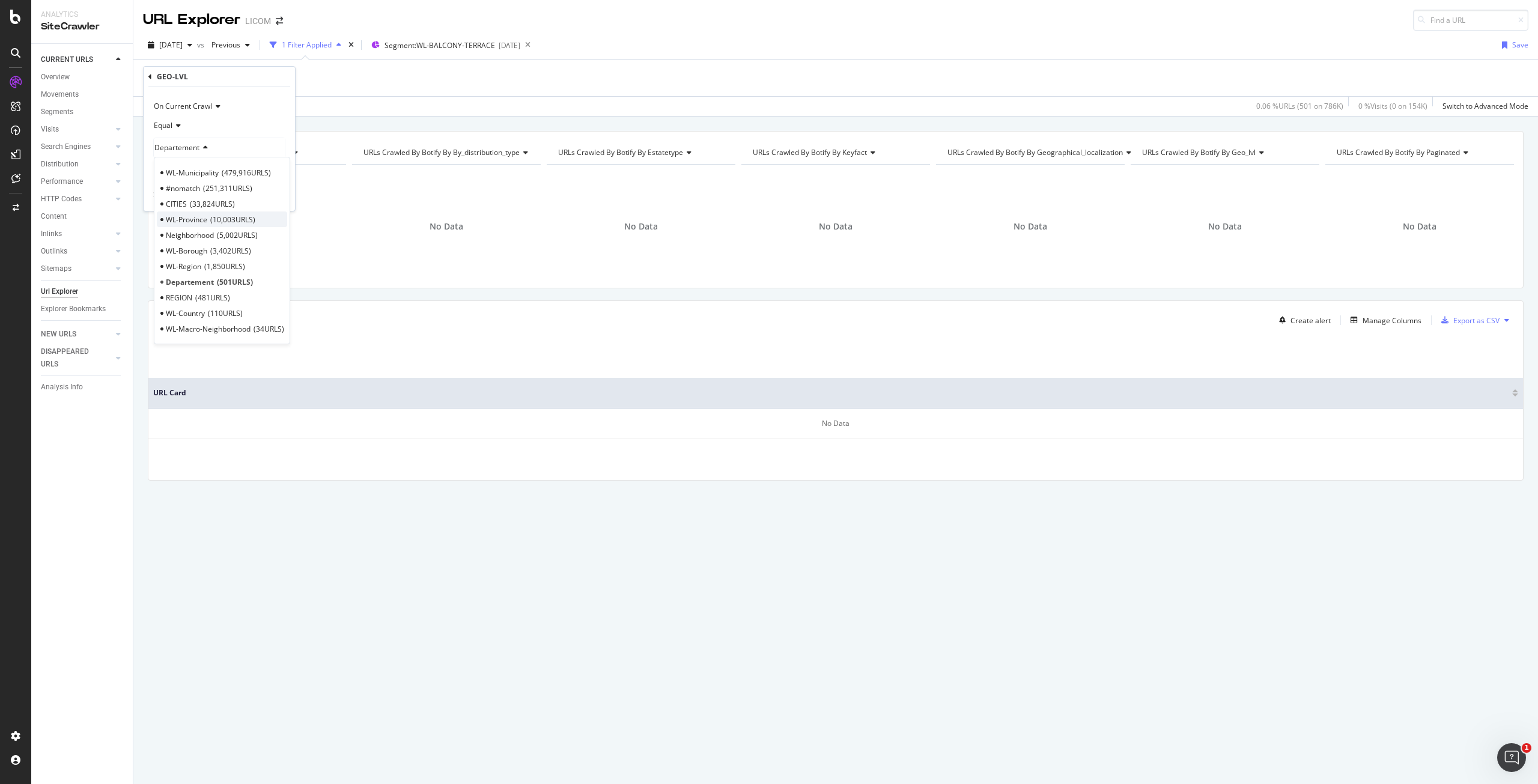
click at [202, 224] on span "WL-Province" at bounding box center [187, 219] width 42 height 10
click at [268, 191] on div "Apply" at bounding box center [275, 195] width 19 height 10
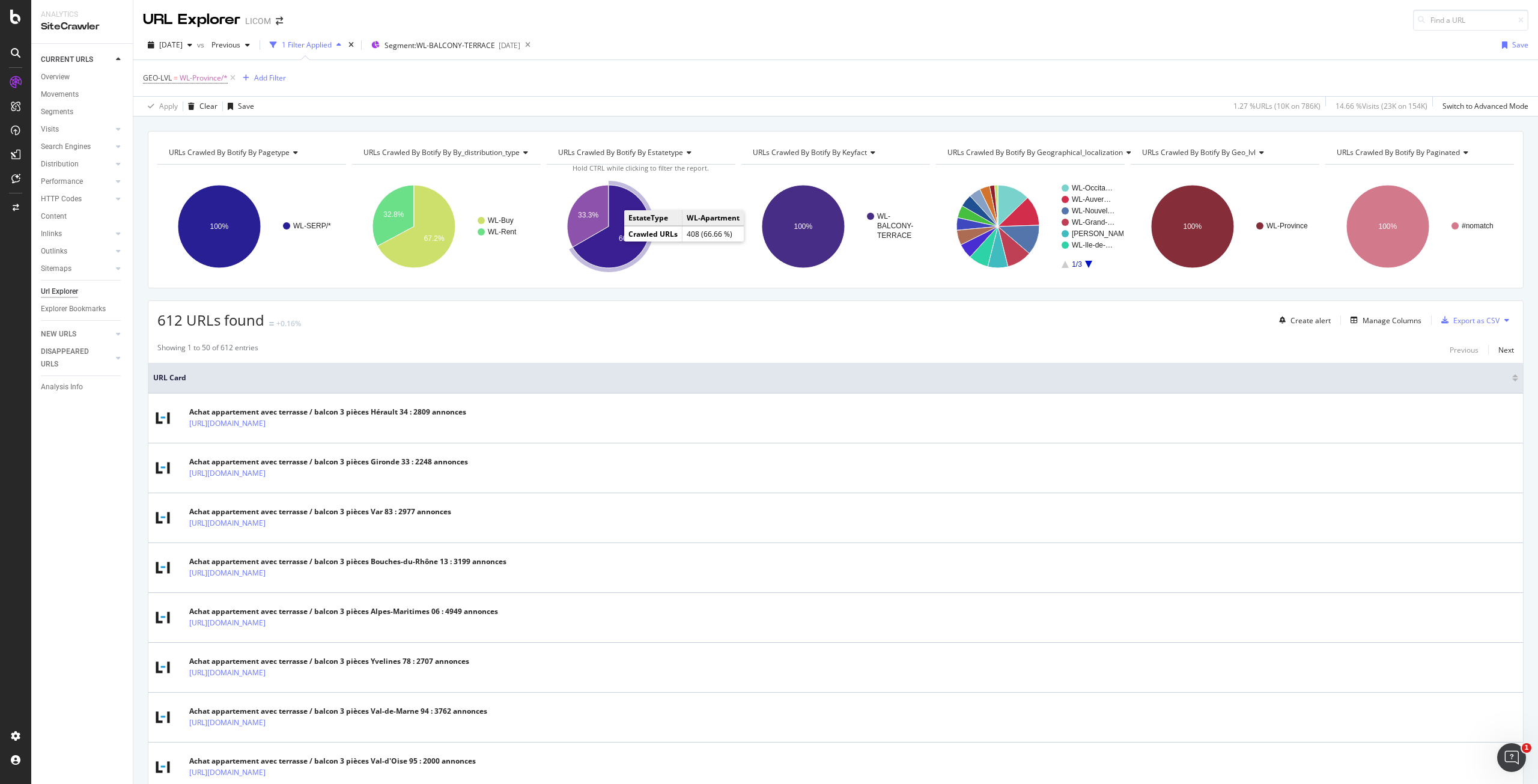
click at [614, 242] on icon "A chart." at bounding box center [611, 226] width 78 height 83
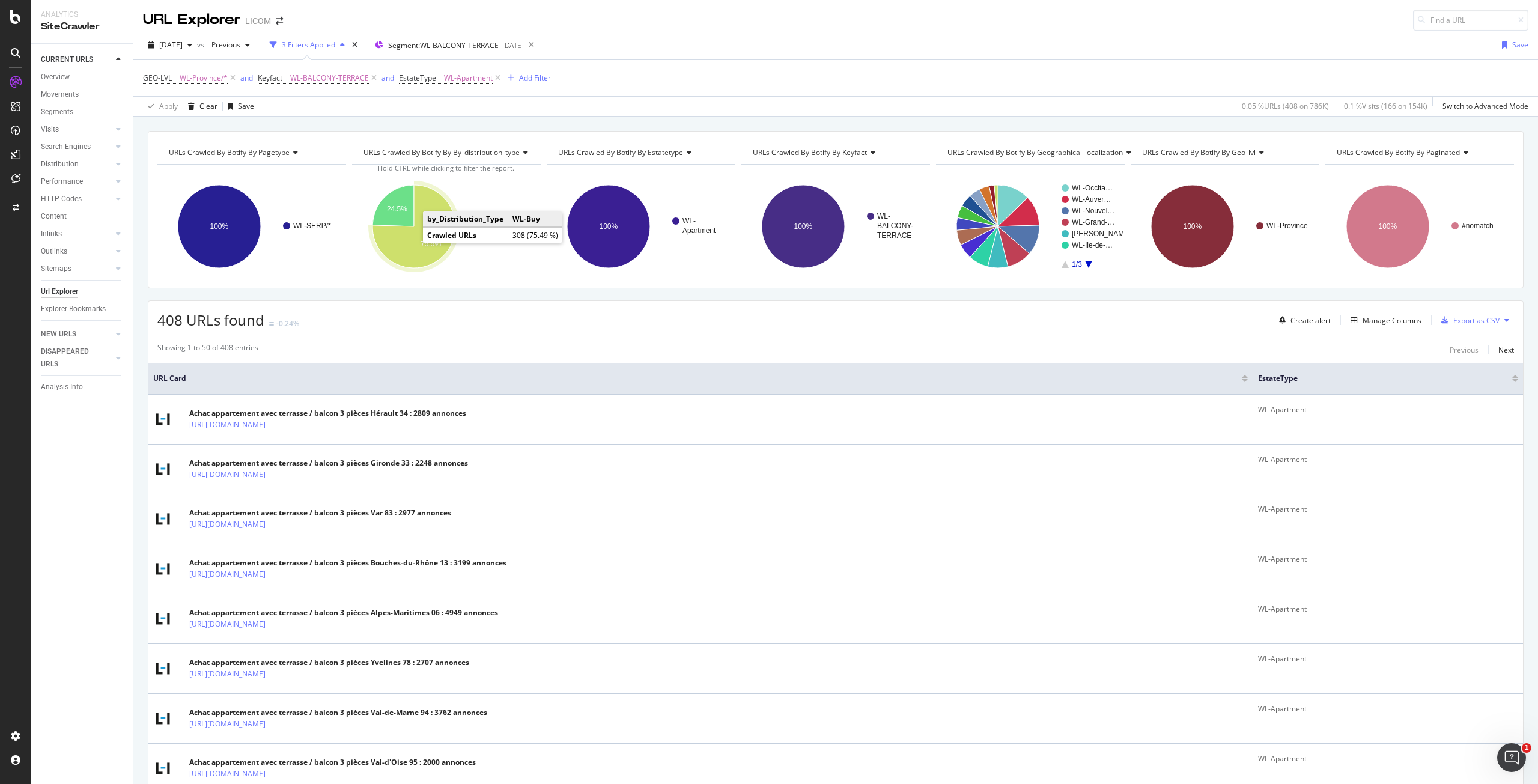
drag, startPoint x: 399, startPoint y: 229, endPoint x: 417, endPoint y: 247, distance: 25.5
click at [417, 247] on icon "A chart." at bounding box center [413, 226] width 83 height 83
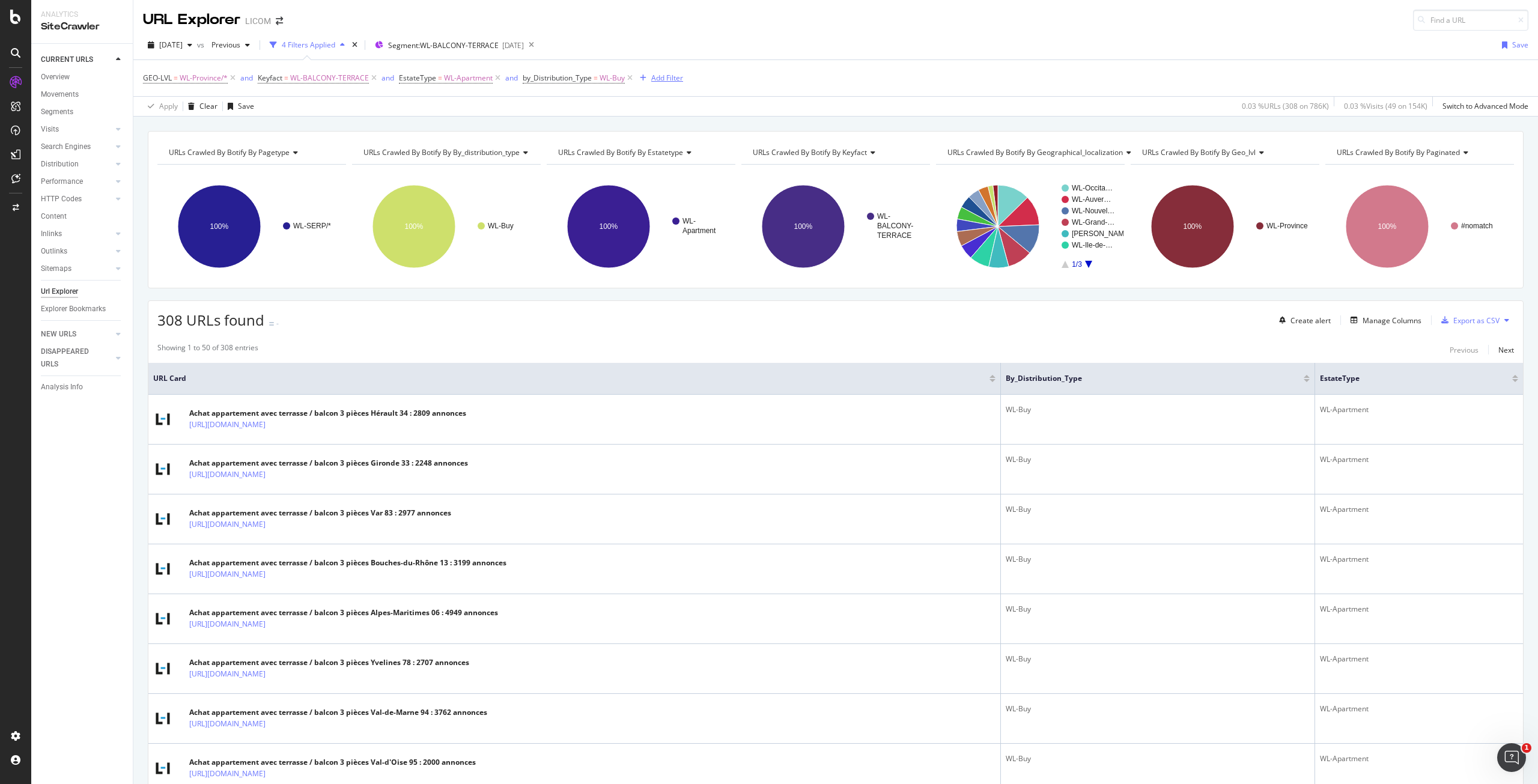
click at [679, 75] on div "Add Filter" at bounding box center [667, 78] width 32 height 10
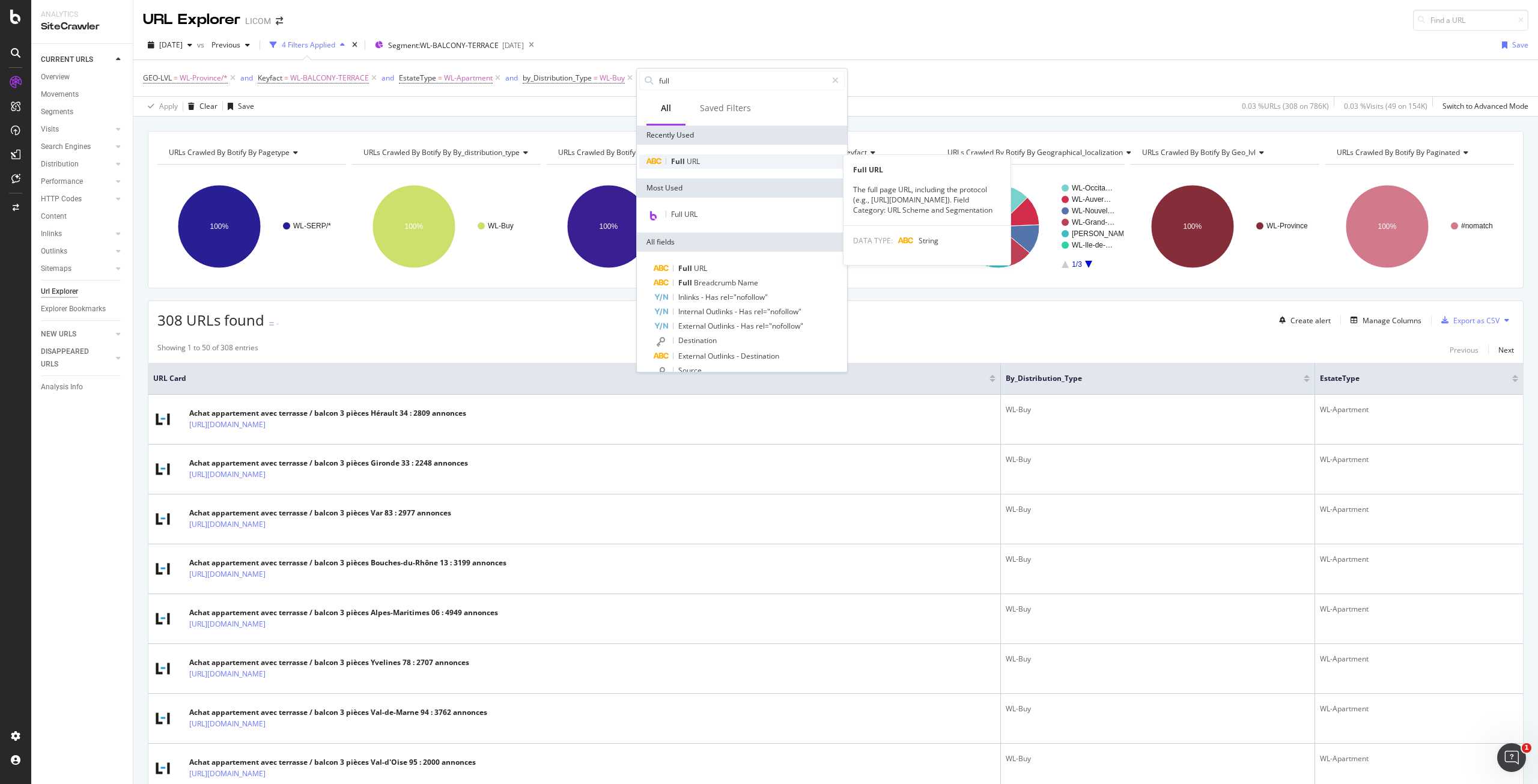
type input "full"
click at [697, 165] on span "URL" at bounding box center [693, 161] width 13 height 10
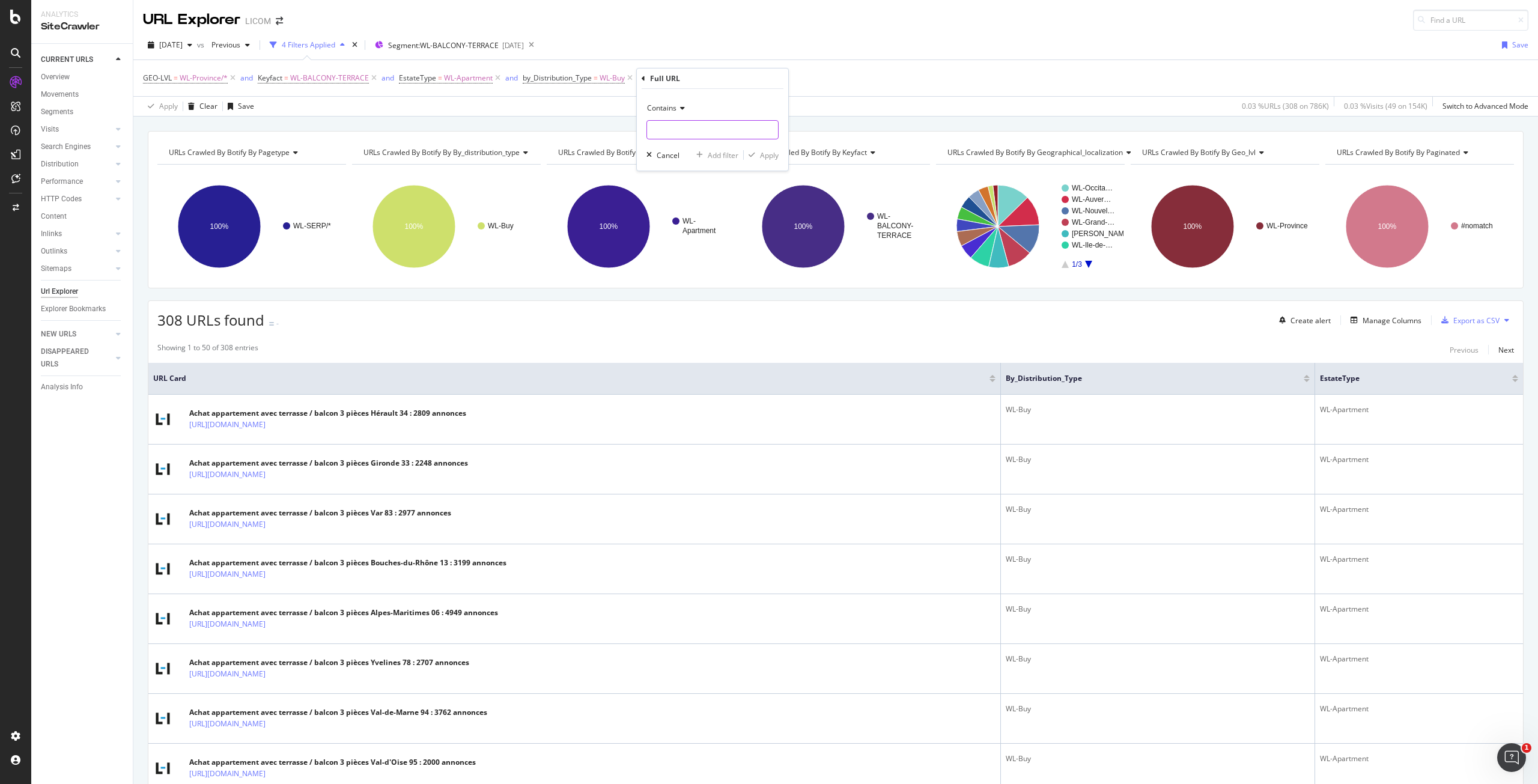
click at [666, 127] on input "text" at bounding box center [712, 130] width 131 height 19
click at [675, 103] on span "Contains" at bounding box center [661, 108] width 29 height 10
click at [692, 243] on span "Doesn't contain" at bounding box center [678, 242] width 52 height 10
click at [680, 137] on input "text" at bounding box center [712, 130] width 131 height 19
click at [704, 133] on input "/piece" at bounding box center [704, 130] width 113 height 19
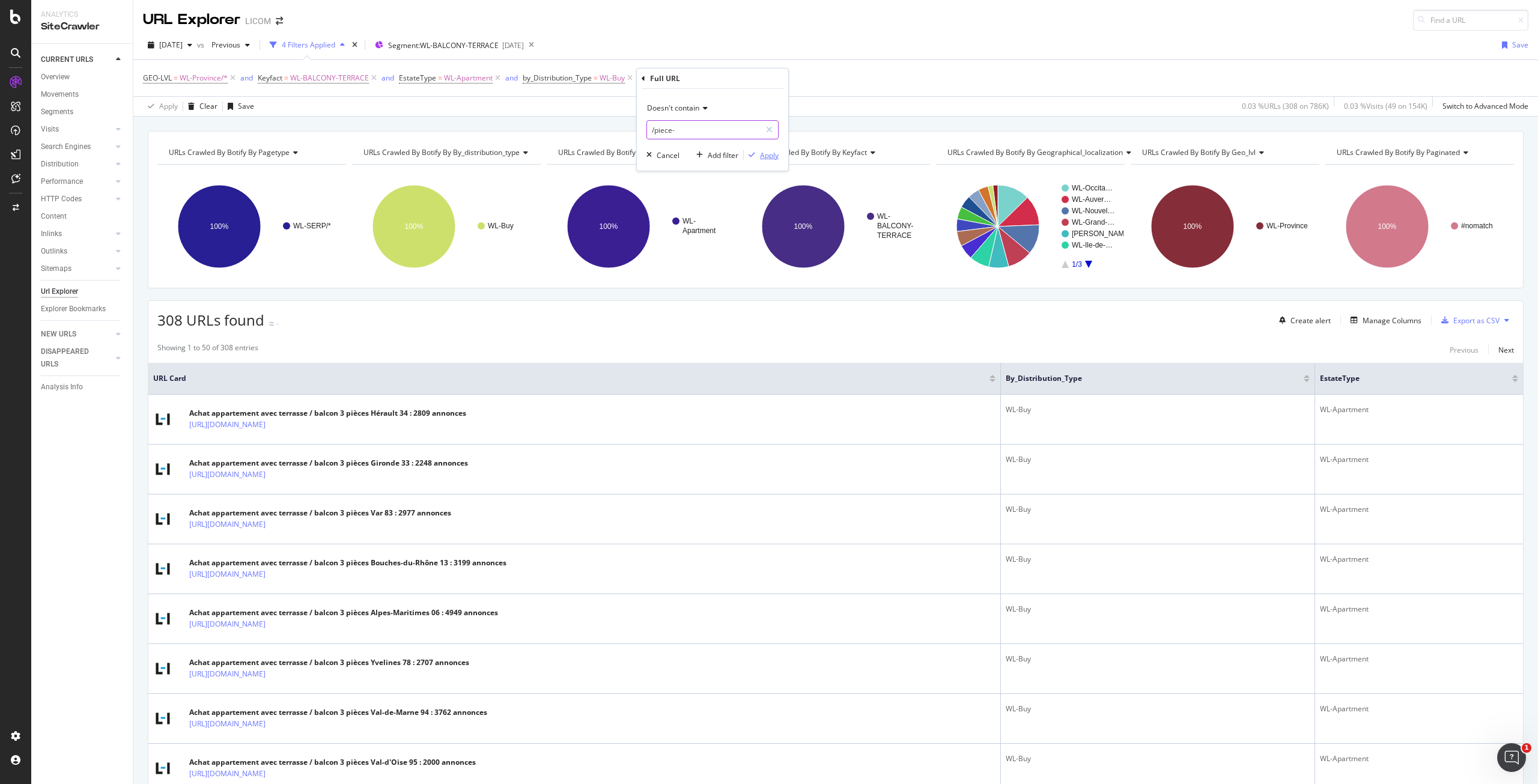
type input "/piece-"
click at [763, 154] on div "Apply" at bounding box center [769, 155] width 19 height 10
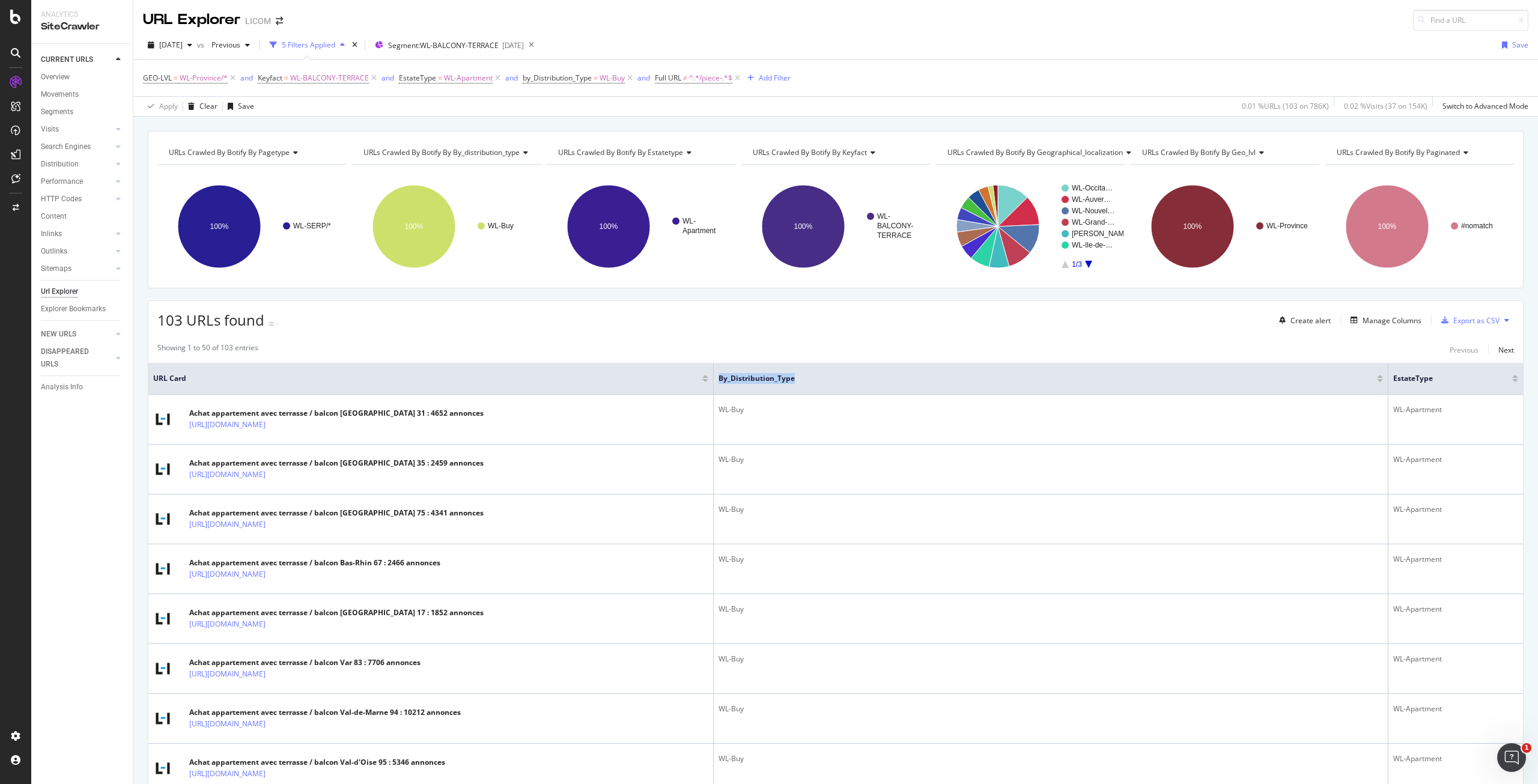
drag, startPoint x: 386, startPoint y: 371, endPoint x: 1082, endPoint y: 394, distance: 696.4
click at [1082, 394] on tr "URL Card by_Distribution_Type EstateType" at bounding box center [836, 378] width 1375 height 32
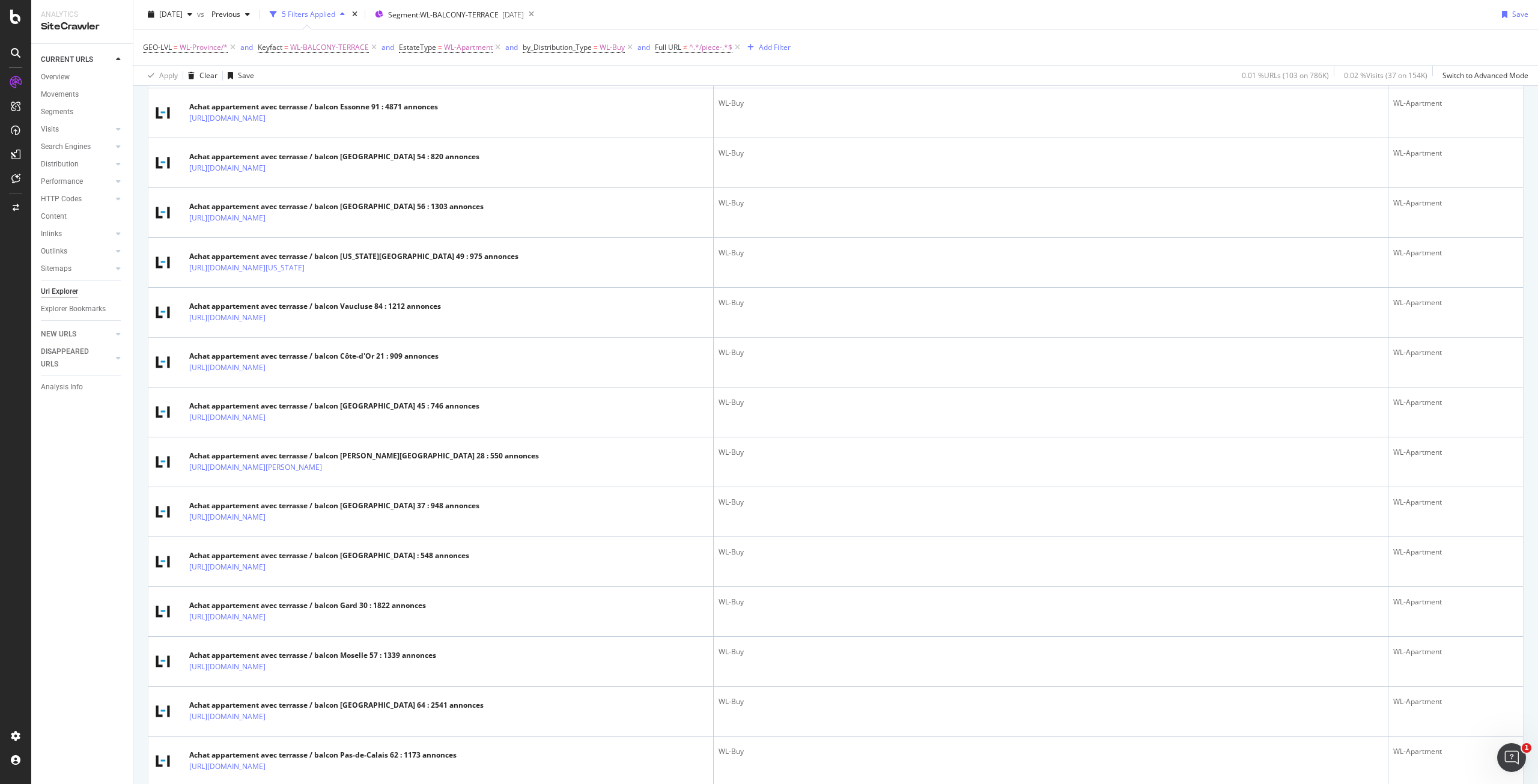
scroll to position [2182, 0]
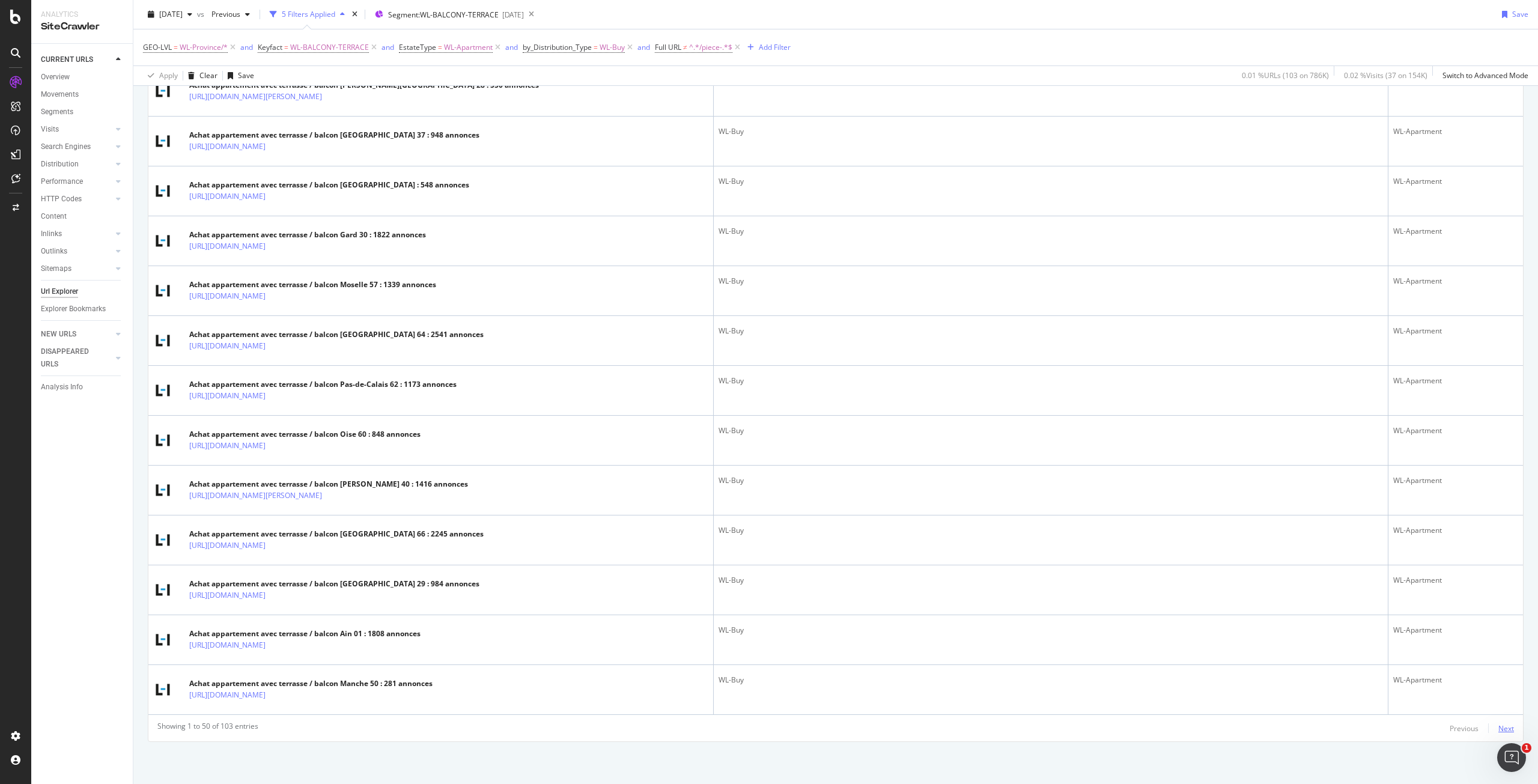
click at [1498, 727] on div "Next" at bounding box center [1506, 728] width 16 height 10
click at [1498, 730] on div "Next" at bounding box center [1506, 728] width 16 height 10
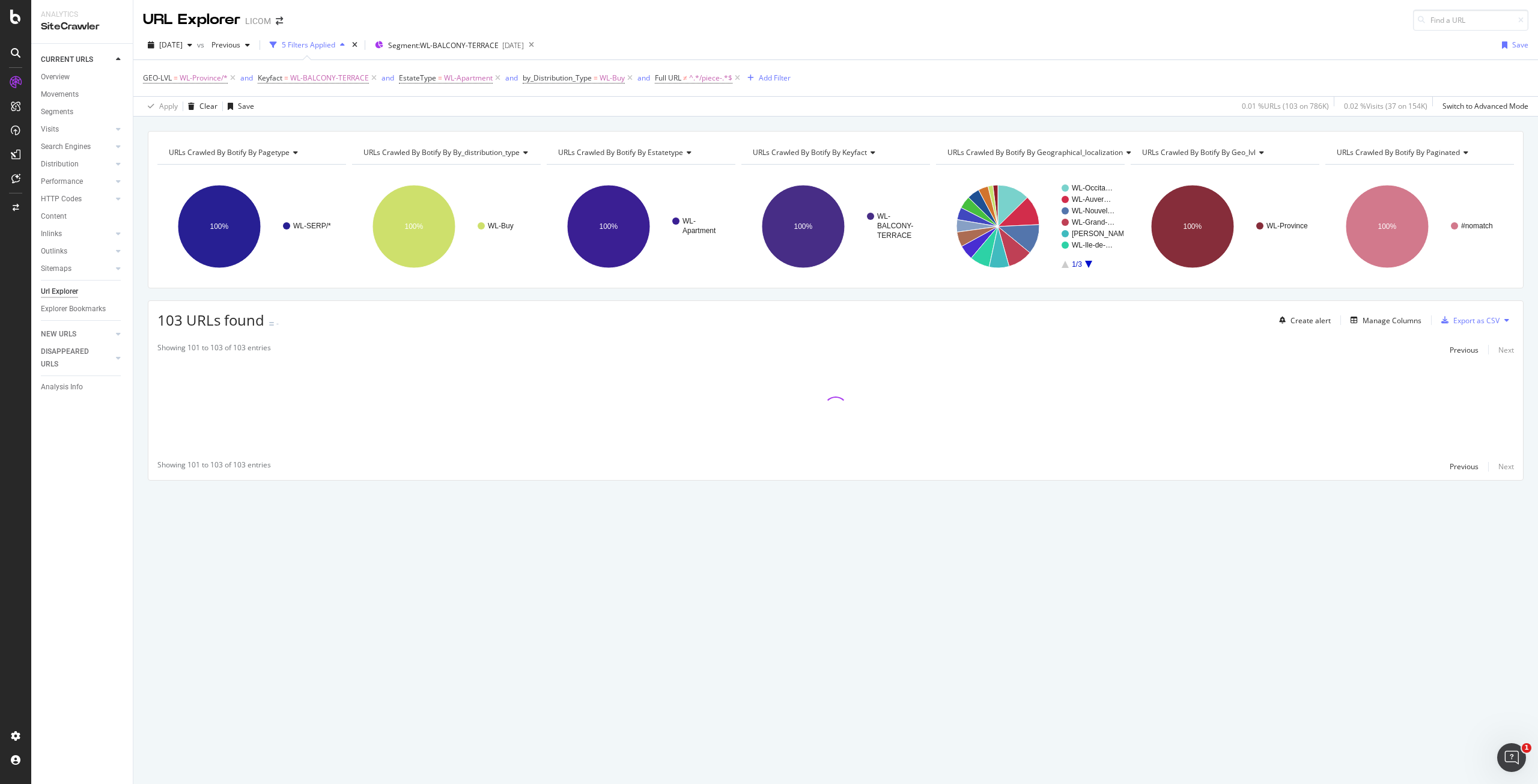
scroll to position [0, 0]
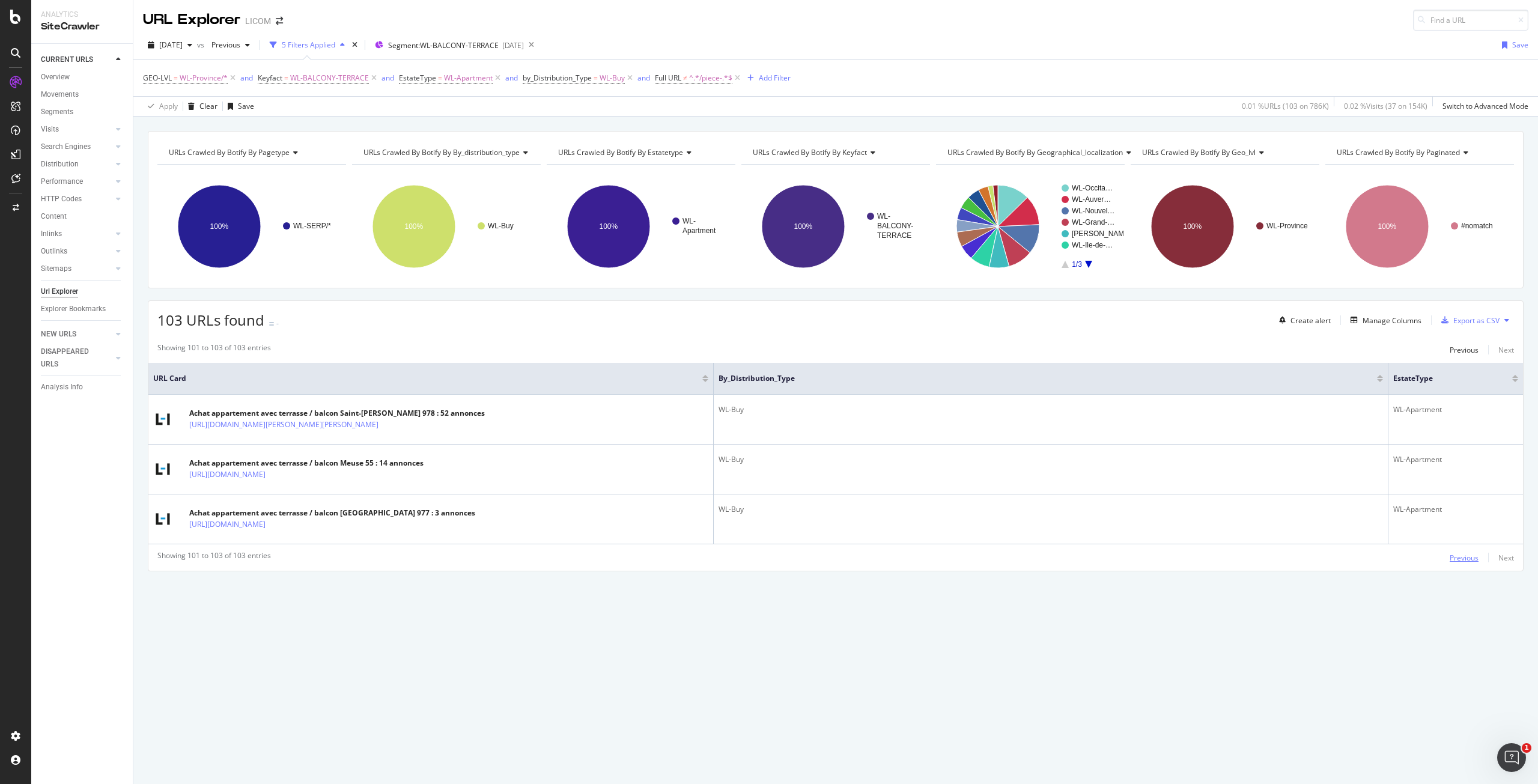
click at [1460, 556] on div "Previous" at bounding box center [1463, 558] width 29 height 10
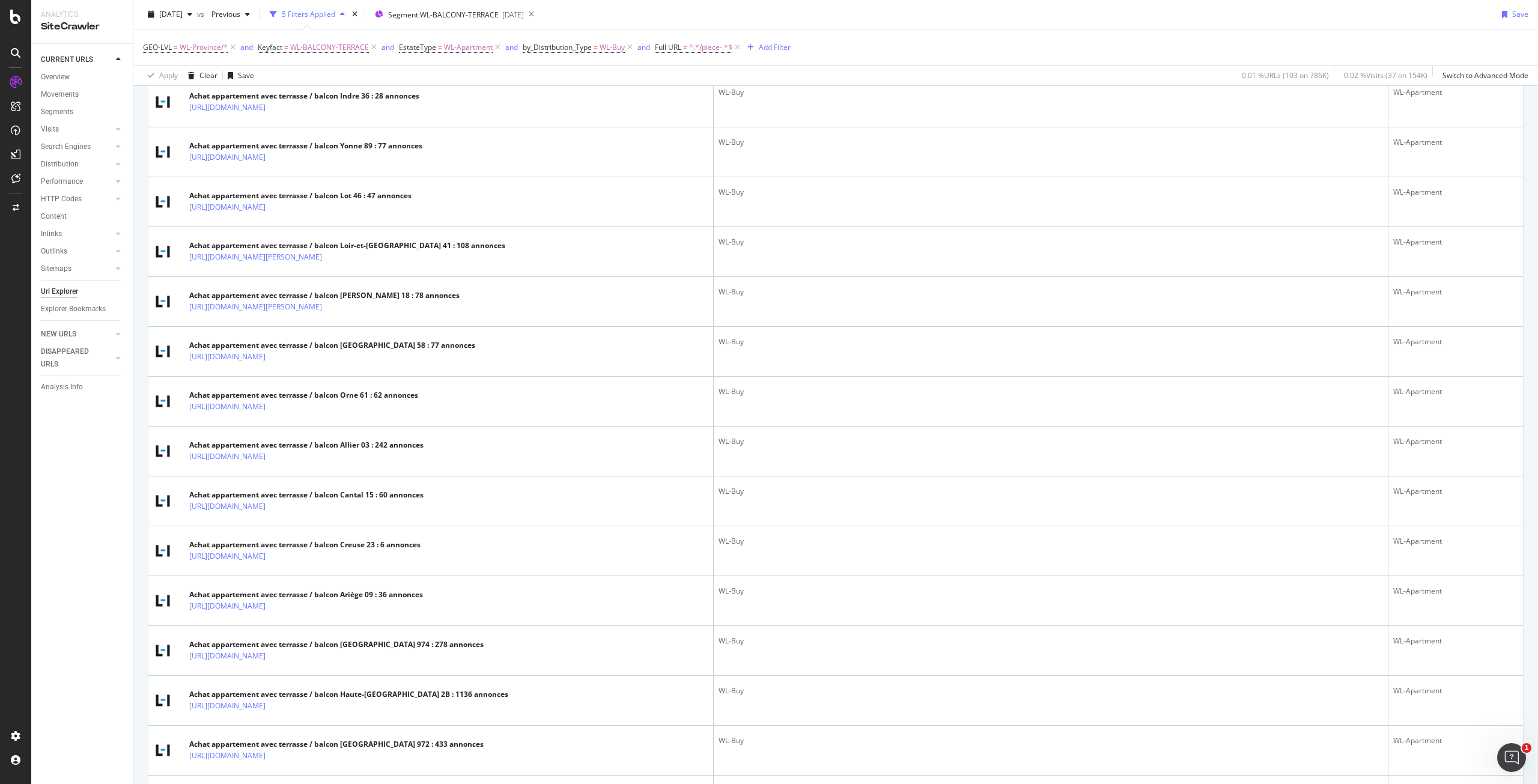
scroll to position [2182, 0]
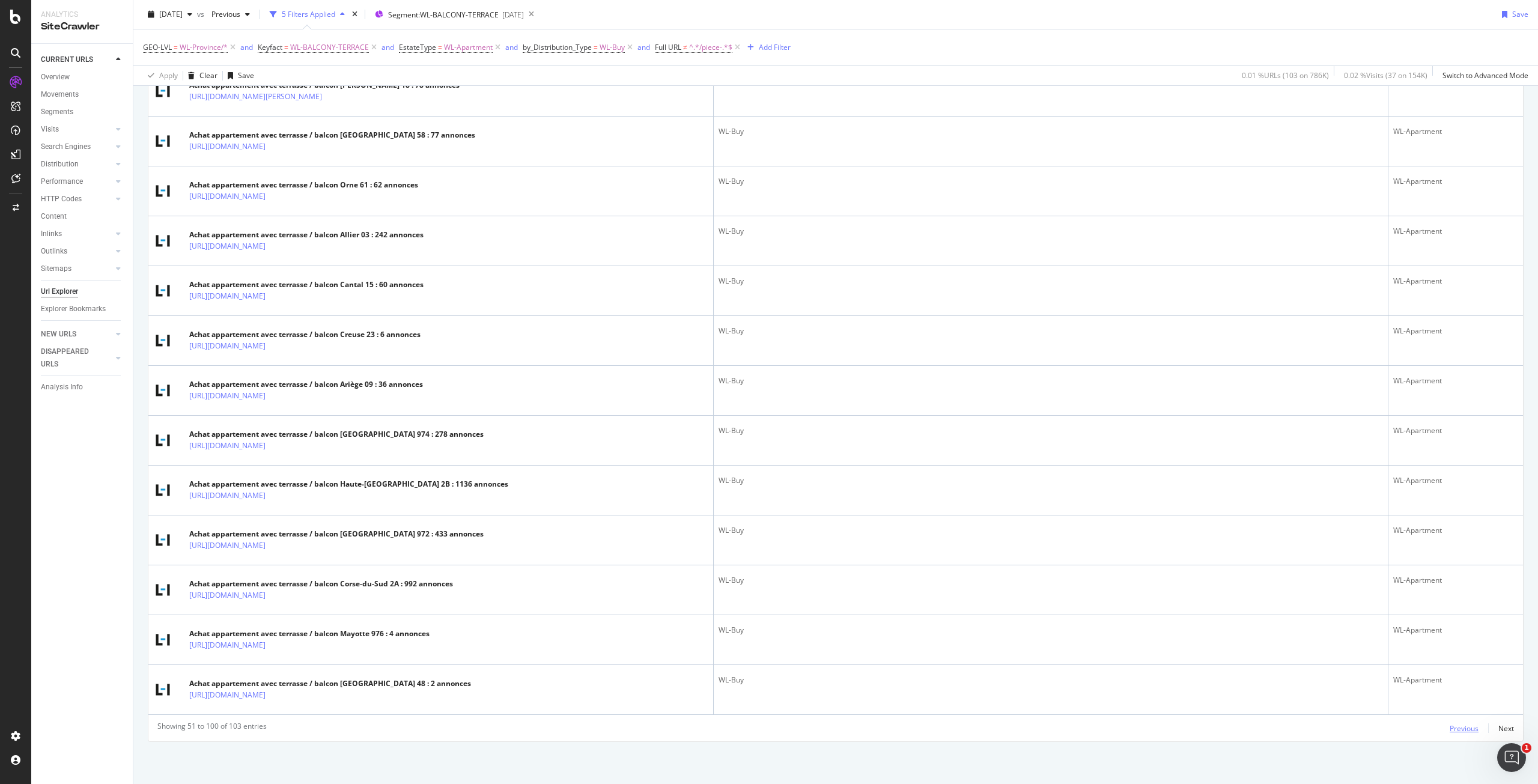
click at [1460, 728] on div "Previous" at bounding box center [1463, 728] width 29 height 10
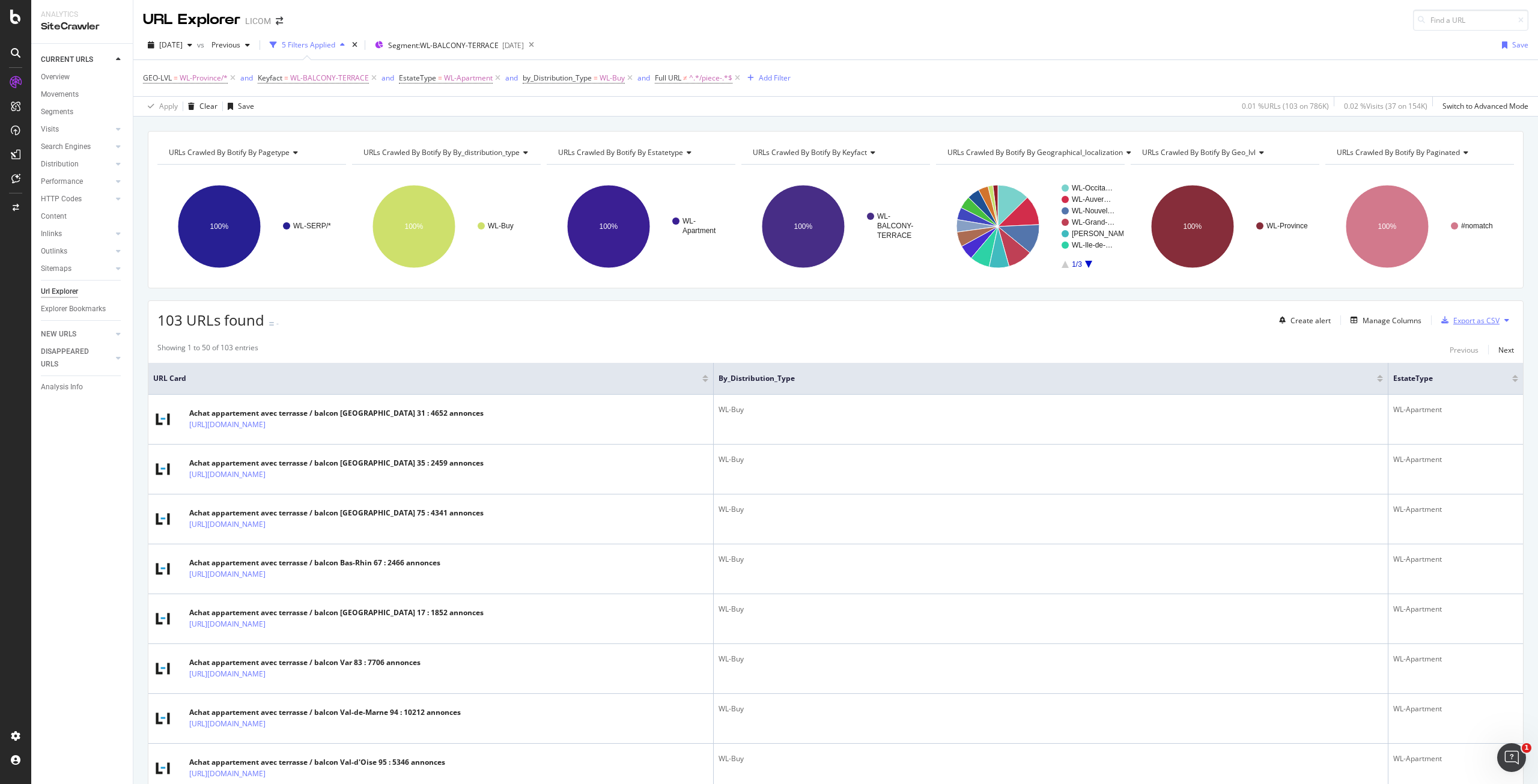
click at [1472, 323] on div "Export as CSV" at bounding box center [1476, 321] width 46 height 10
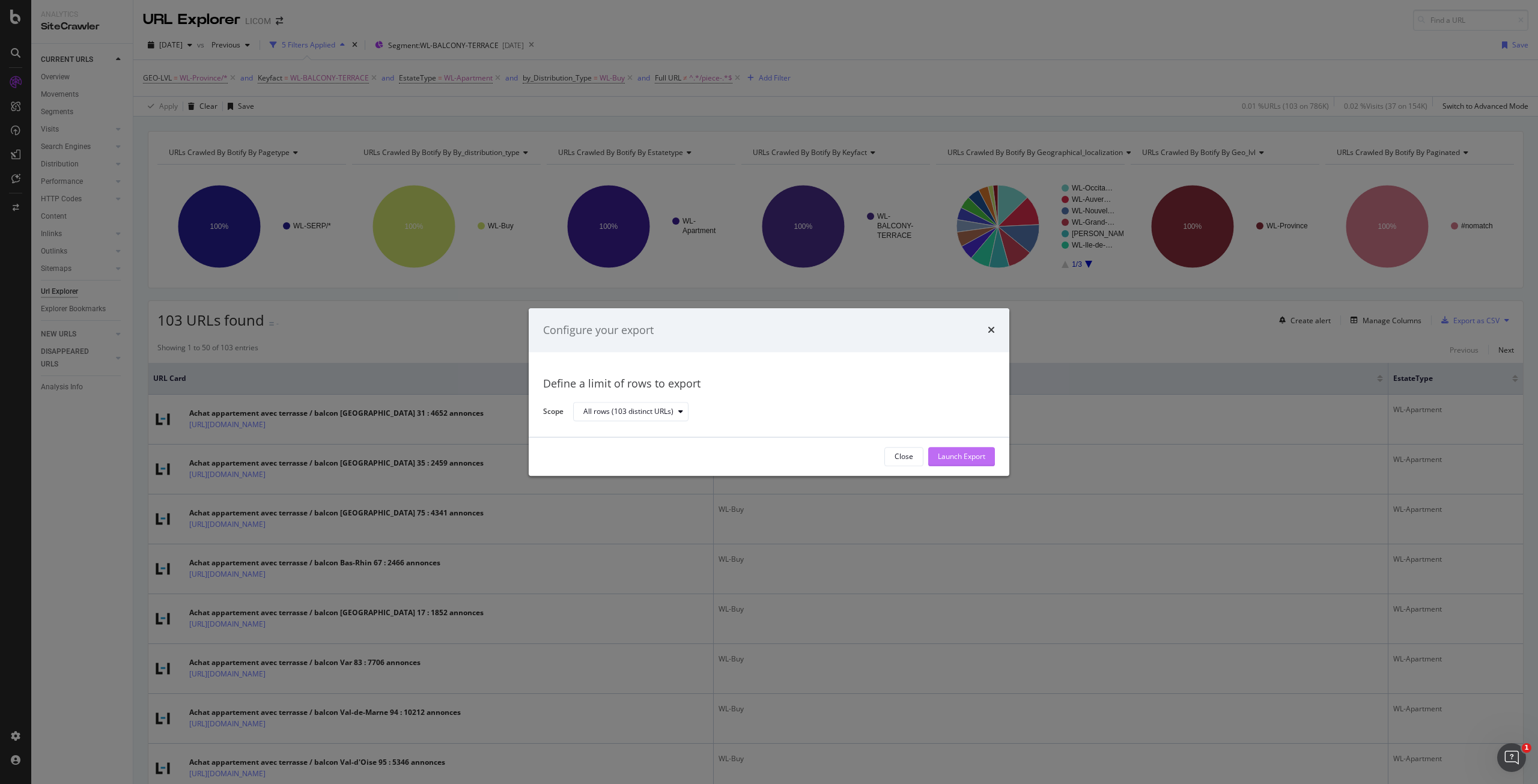
click at [968, 454] on div "Launch Export" at bounding box center [962, 457] width 48 height 10
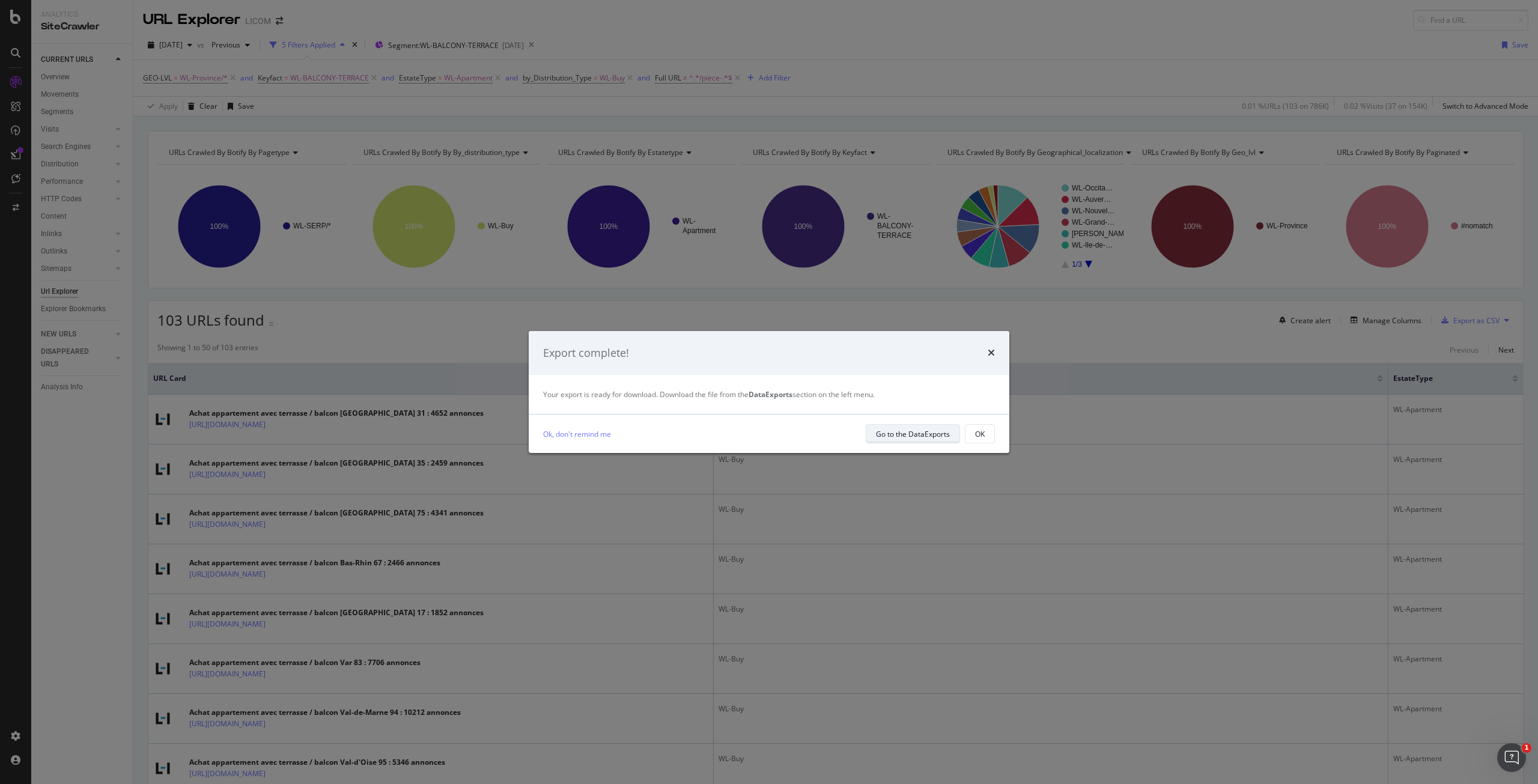
click at [922, 434] on div "Go to the DataExports" at bounding box center [913, 434] width 74 height 10
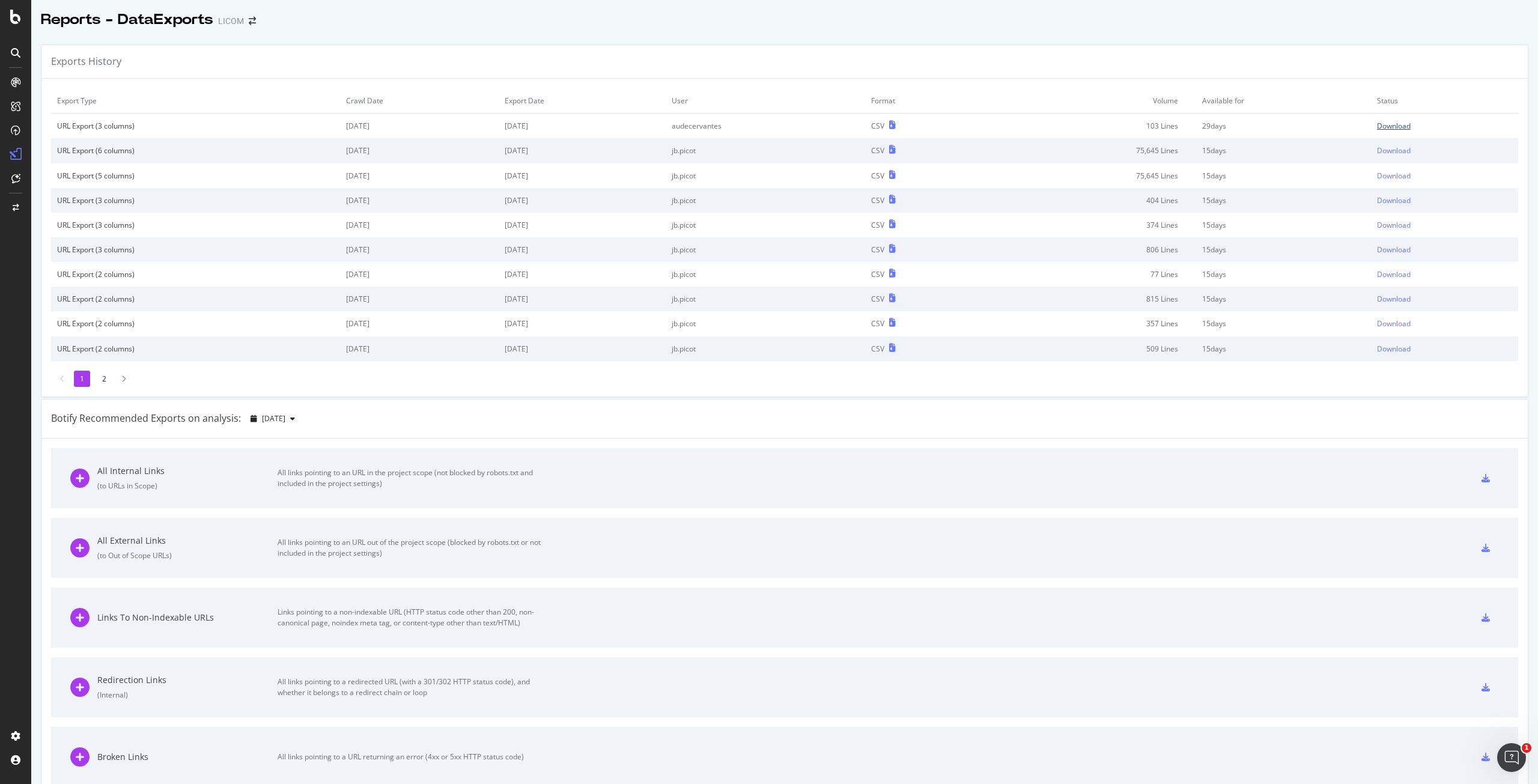
click at [1391, 126] on div "Download" at bounding box center [1393, 126] width 34 height 10
